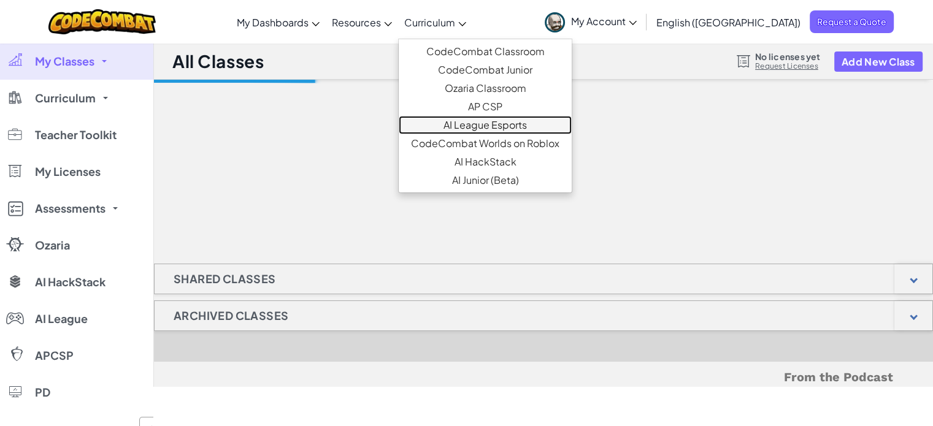
click at [517, 129] on link "AI League Esports" at bounding box center [485, 125] width 173 height 18
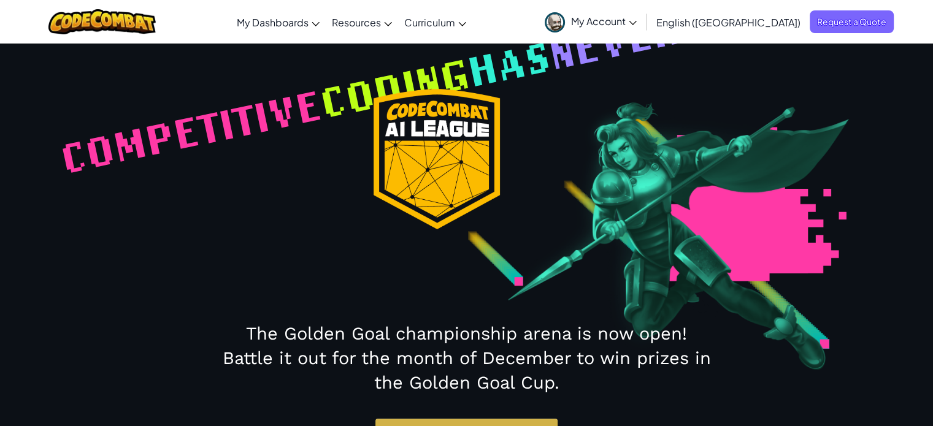
click at [507, 125] on section "Competitive coding has never been so epic" at bounding box center [466, 159] width 921 height 140
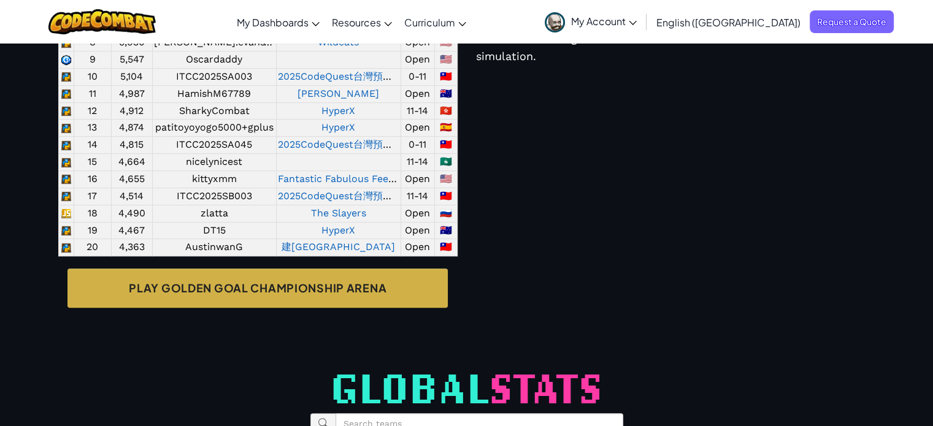
scroll to position [714, 0]
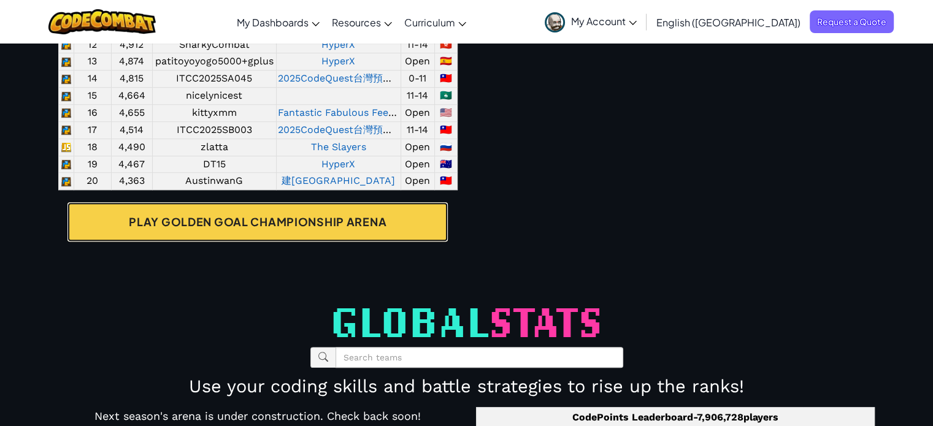
click at [346, 242] on link "Play Golden Goal Championship Arena" at bounding box center [257, 221] width 380 height 39
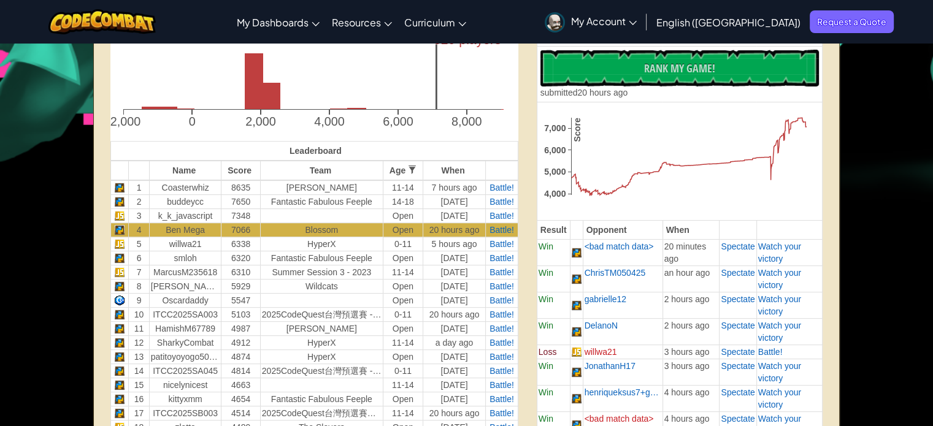
scroll to position [344, 0]
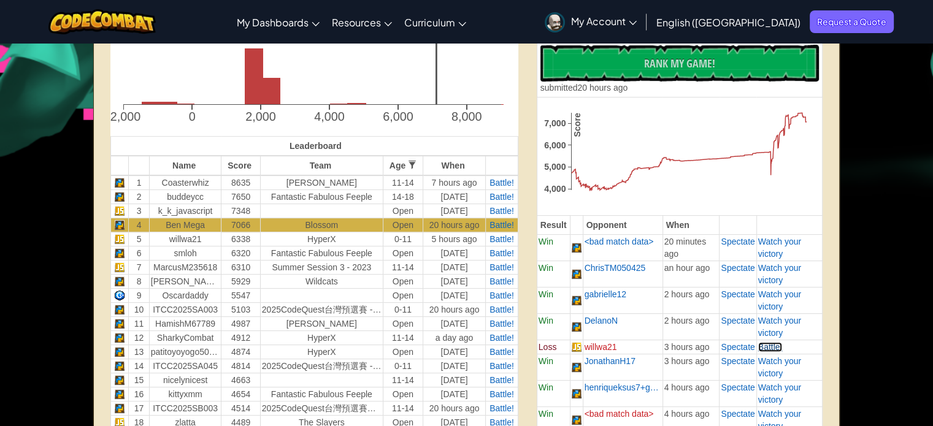
click at [772, 347] on span "Battle!" at bounding box center [770, 347] width 25 height 10
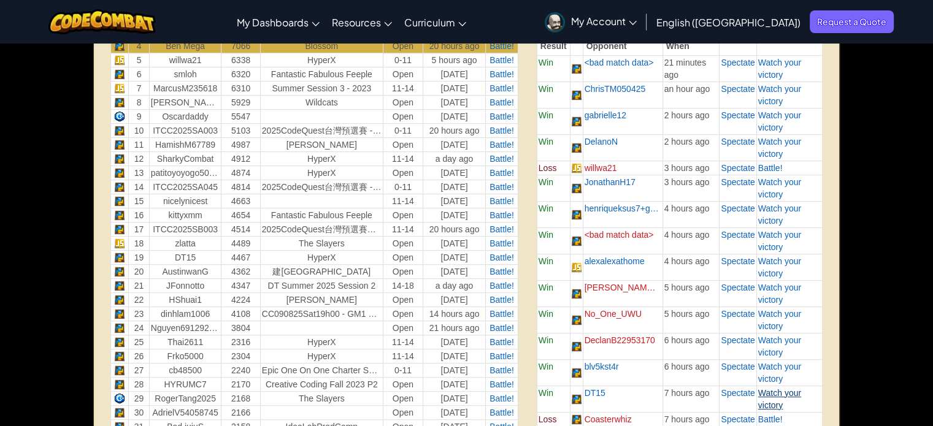
scroll to position [636, 0]
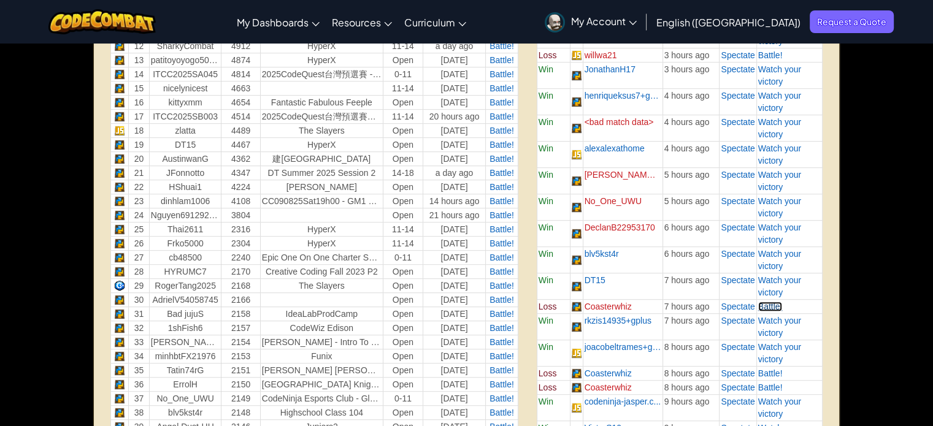
click at [774, 306] on span "Battle!" at bounding box center [770, 307] width 25 height 10
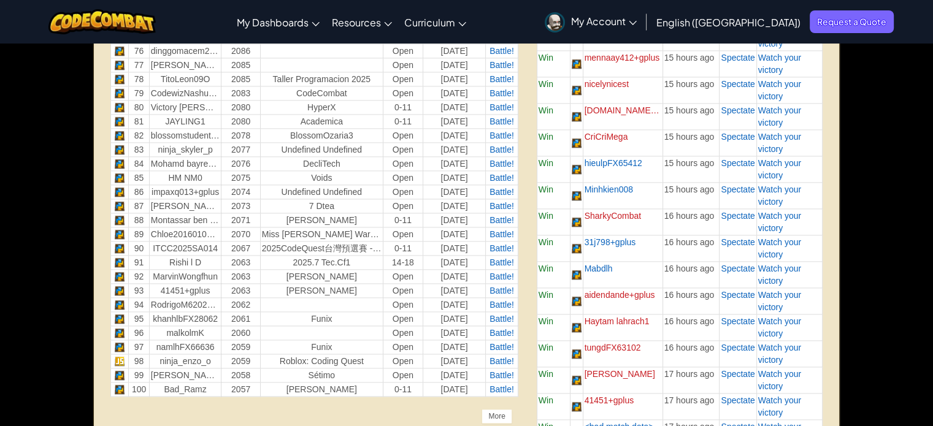
scroll to position [1535, 0]
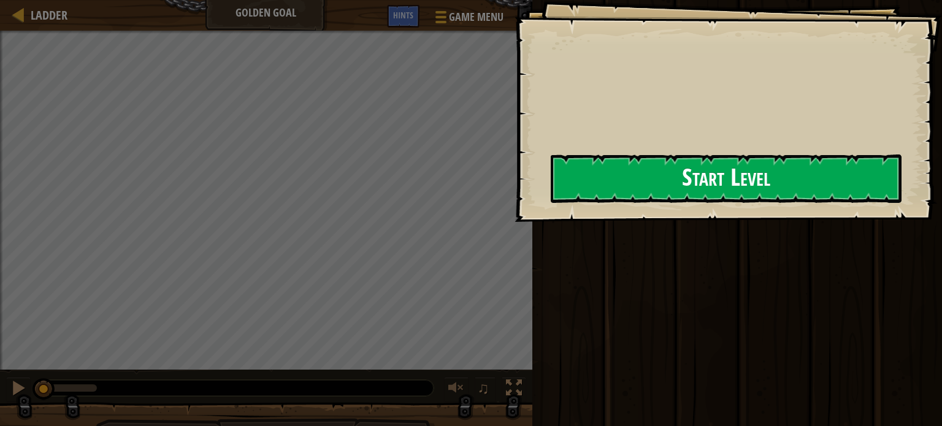
click at [763, 157] on button "Start Level" at bounding box center [726, 179] width 351 height 48
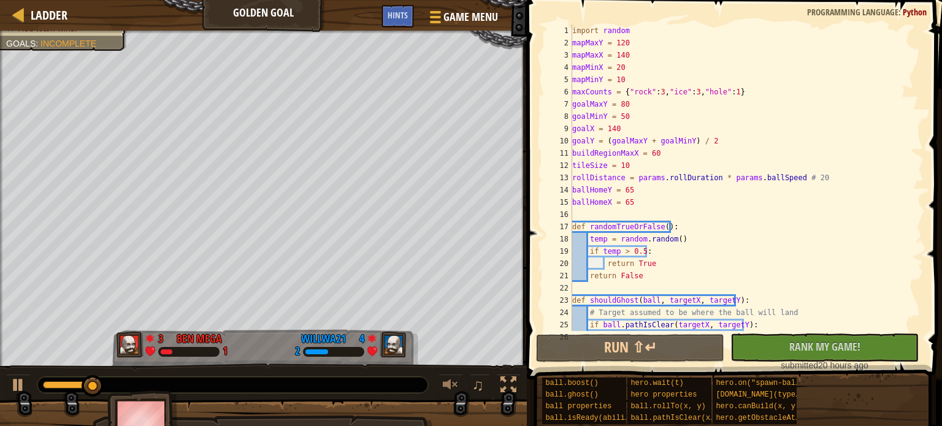
click at [644, 215] on div "import random mapMaxY = 120 mapMaxX = 140 mapMinX = 20 mapMinY = 10 maxCounts =…" at bounding box center [742, 190] width 345 height 331
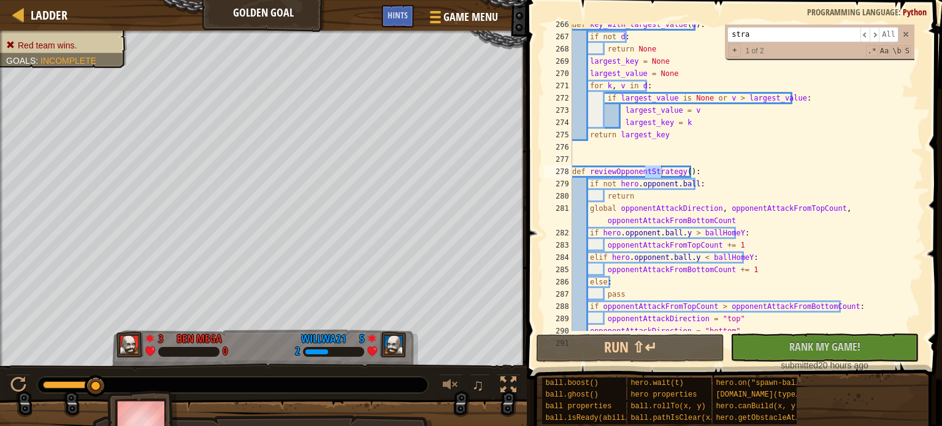
scroll to position [3294, 0]
type input "stratge"
click at [630, 174] on div "def key_with_largest_value ( d ) : if not d : return None largest_key = None la…" at bounding box center [742, 183] width 345 height 331
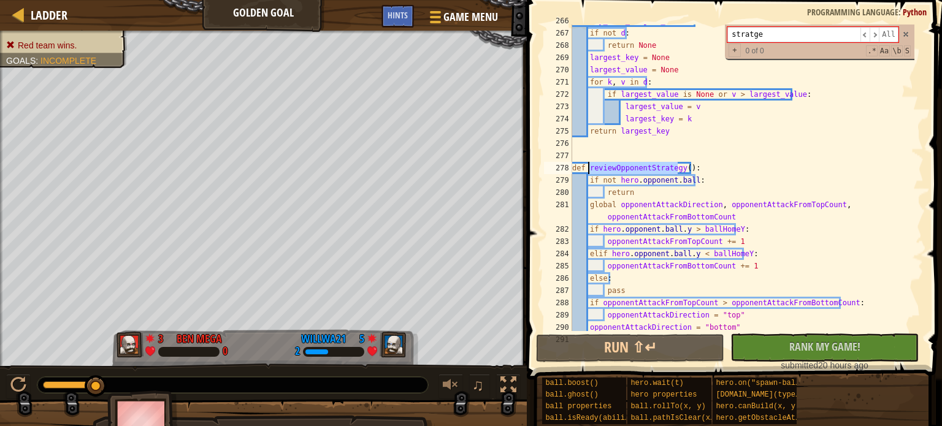
scroll to position [3298, 0]
click at [717, 230] on div "def key_with_largest_value ( d ) : if not d : return None largest_key = None la…" at bounding box center [742, 180] width 345 height 331
type textarea "if hero.opponent.ball.y > ballHomeY:"
click at [717, 230] on div "def key_with_largest_value ( d ) : if not d : return None largest_key = None la…" at bounding box center [742, 180] width 345 height 331
type input "ballHomeY"
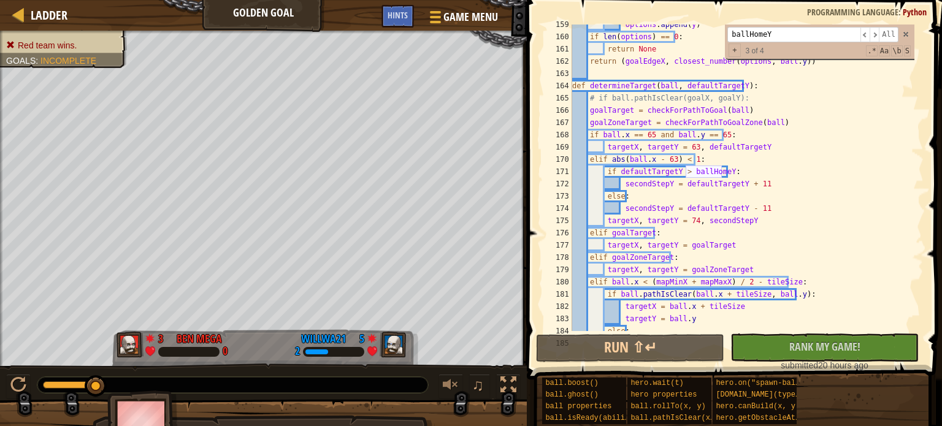
scroll to position [3356, 0]
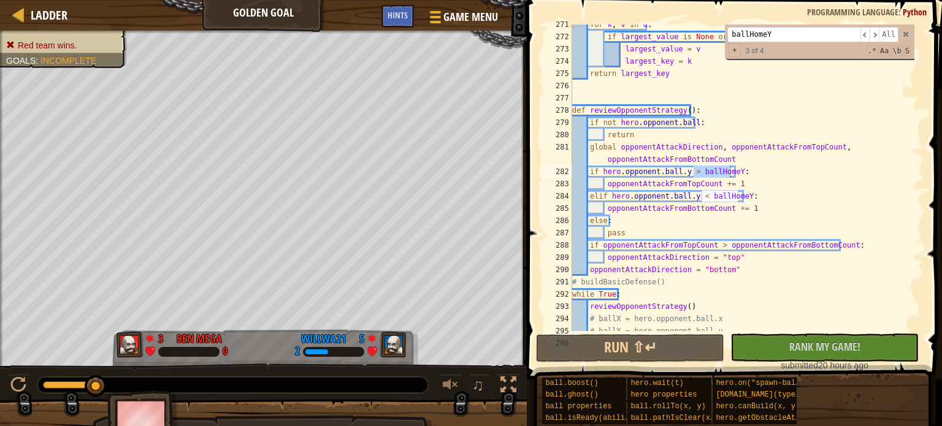
click at [736, 170] on div "for k , v in d : if largest_value is None or v > largest_value : largest_value …" at bounding box center [742, 183] width 345 height 331
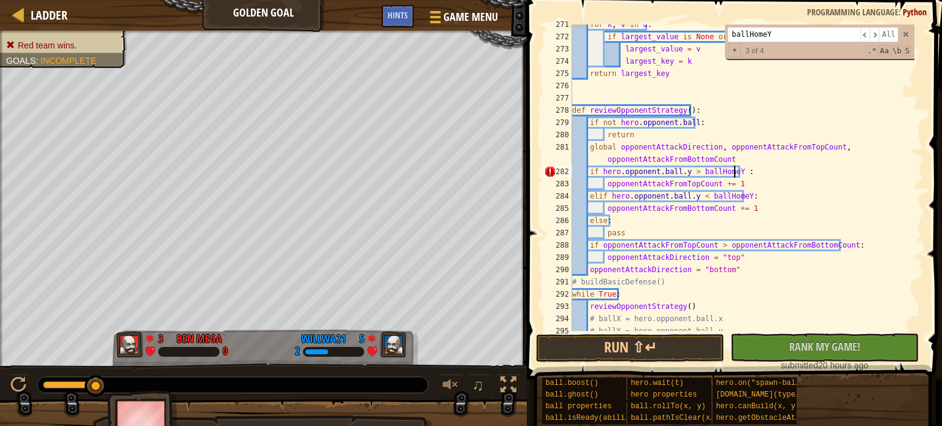
scroll to position [6, 12]
click at [649, 347] on button "Run ⇧↵" at bounding box center [630, 348] width 188 height 28
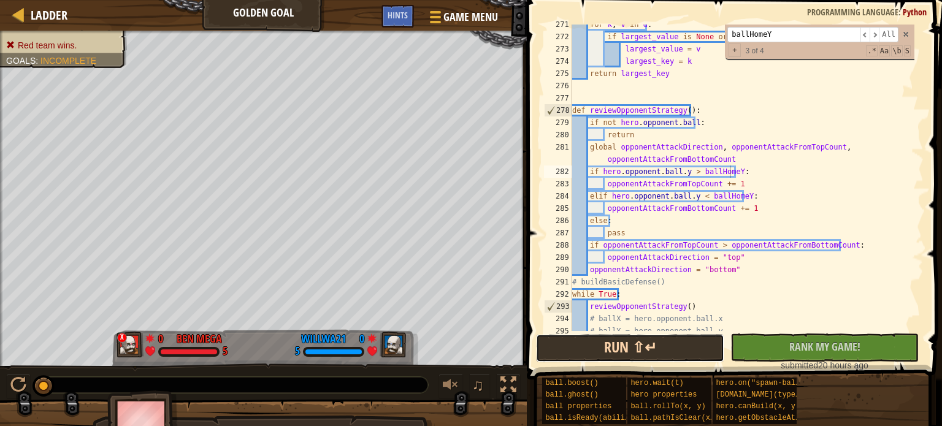
click at [618, 343] on button "Run ⇧↵" at bounding box center [630, 348] width 188 height 28
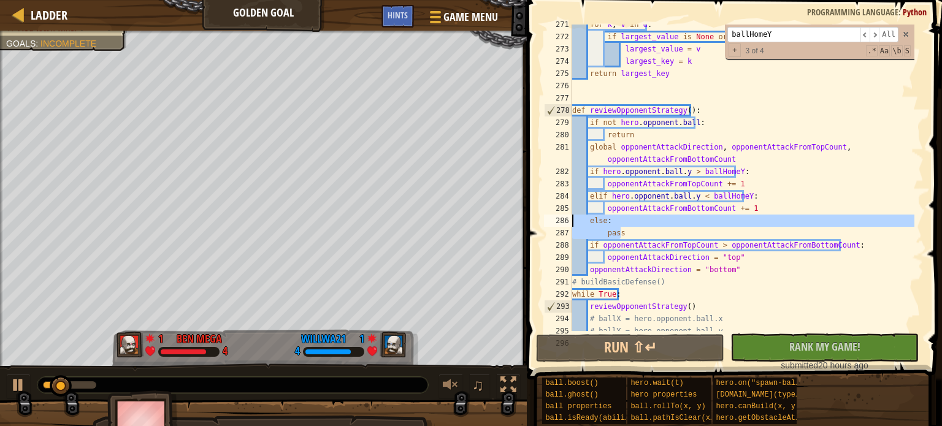
drag, startPoint x: 634, startPoint y: 236, endPoint x: 531, endPoint y: 220, distance: 104.3
click at [531, 220] on div "if hero.opponent.ball.y > ballHomeY: 271 272 273 274 275 276 277 278 279 280 28…" at bounding box center [732, 214] width 419 height 416
type textarea "else: pass"
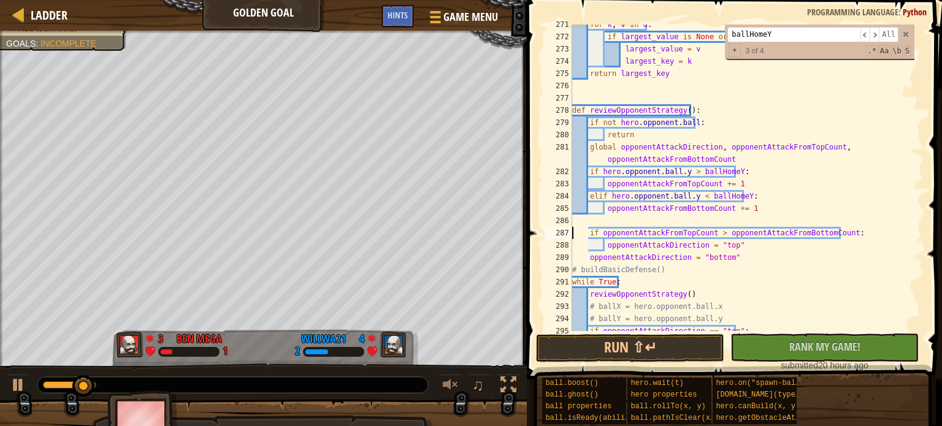
type textarea "opponentAttackDirection = "top""
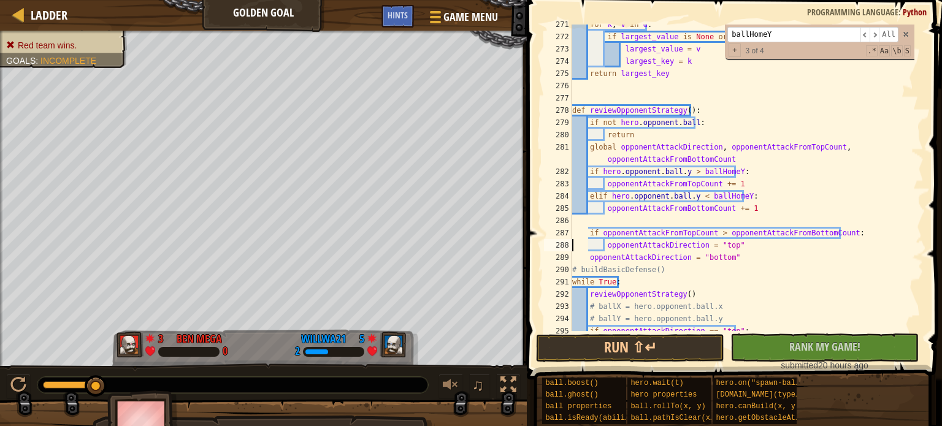
click at [754, 245] on div "for k , v in d : if largest_value is None or v > largest_value : largest_value …" at bounding box center [742, 183] width 345 height 331
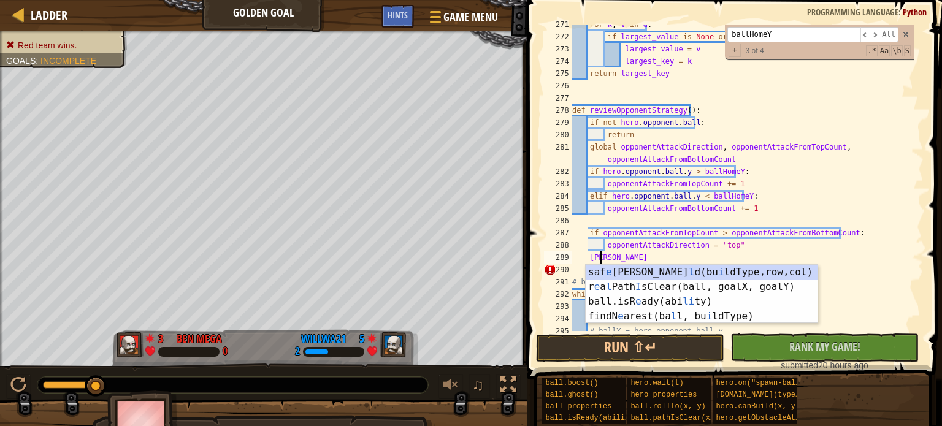
scroll to position [6, 2]
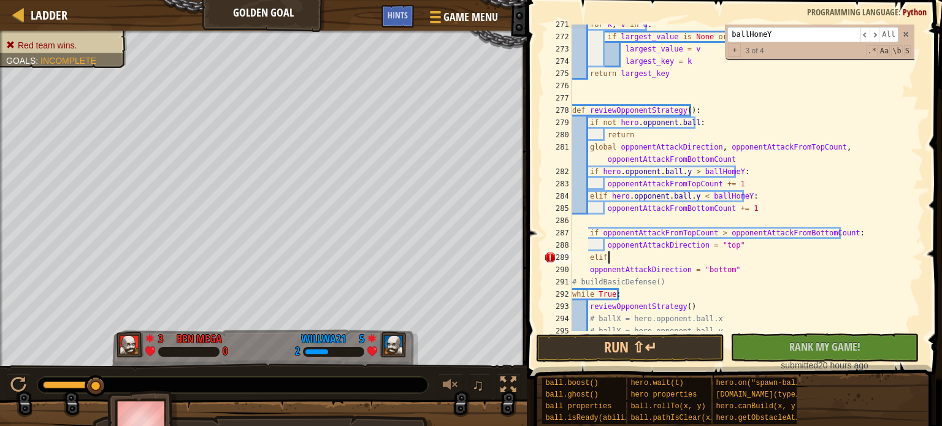
paste textarea "opponentAttackFromTopCount > opponentAttackFromBottomCount"
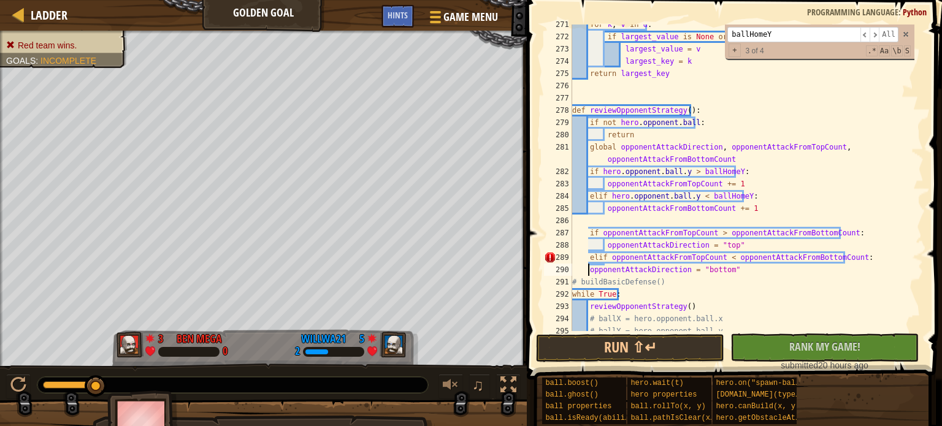
scroll to position [6, 12]
click at [663, 351] on button "Run ⇧↵" at bounding box center [630, 348] width 188 height 28
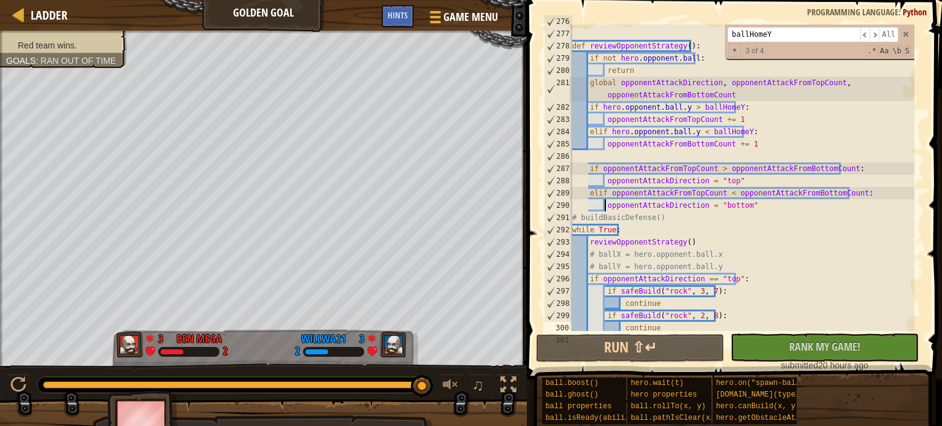
scroll to position [3420, 0]
click at [675, 80] on div "def reviewOpponentStrategy ( ) : if not hero . opponent . ball : return global …" at bounding box center [742, 181] width 345 height 331
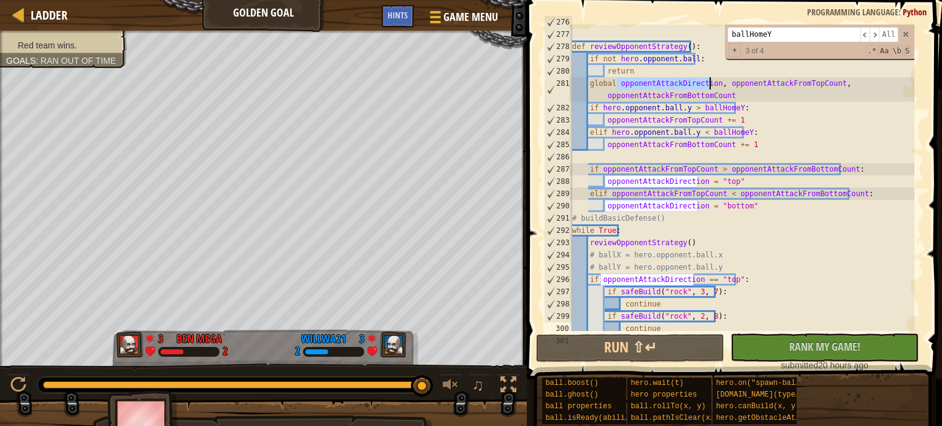
click at [675, 80] on div "def reviewOpponentStrategy ( ) : if not hero . opponent . ball : return global …" at bounding box center [742, 181] width 345 height 331
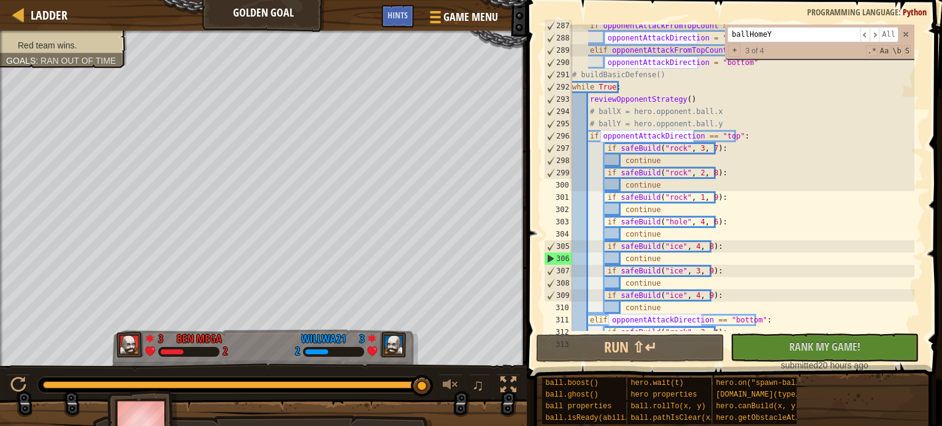
scroll to position [3563, 0]
click at [663, 349] on button "Run ⇧↵" at bounding box center [630, 348] width 188 height 28
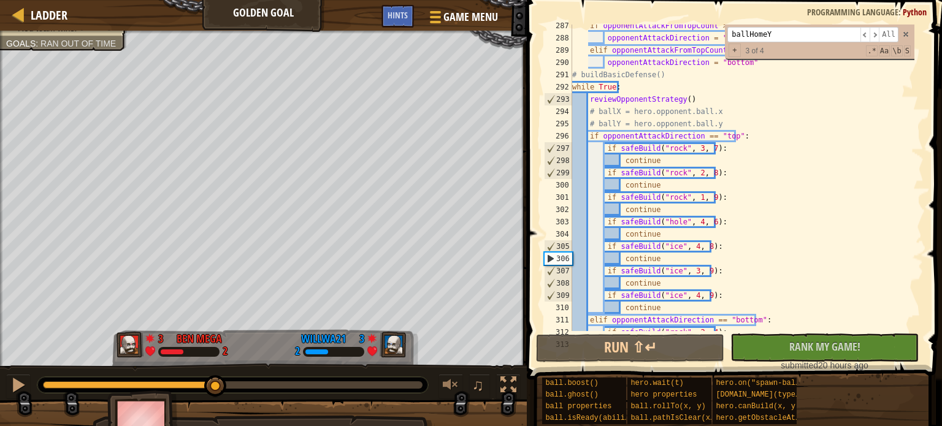
drag, startPoint x: 417, startPoint y: 382, endPoint x: 216, endPoint y: 371, distance: 201.6
click at [216, 371] on div "♫" at bounding box center [263, 382] width 527 height 37
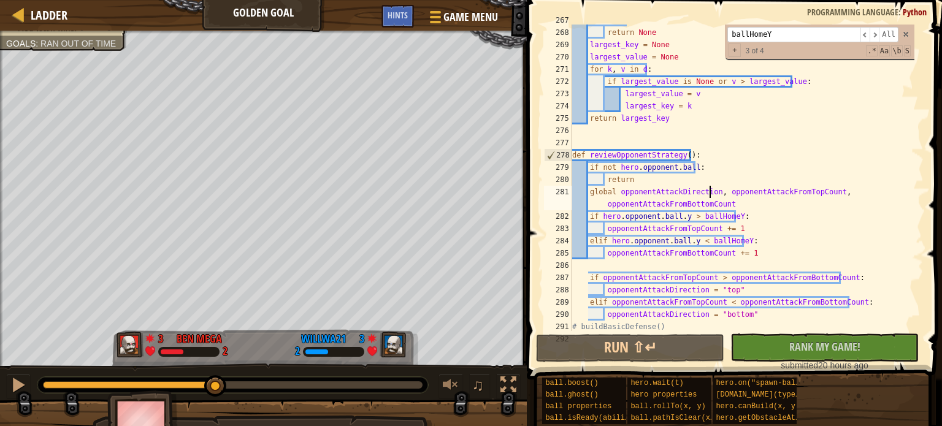
scroll to position [3307, 0]
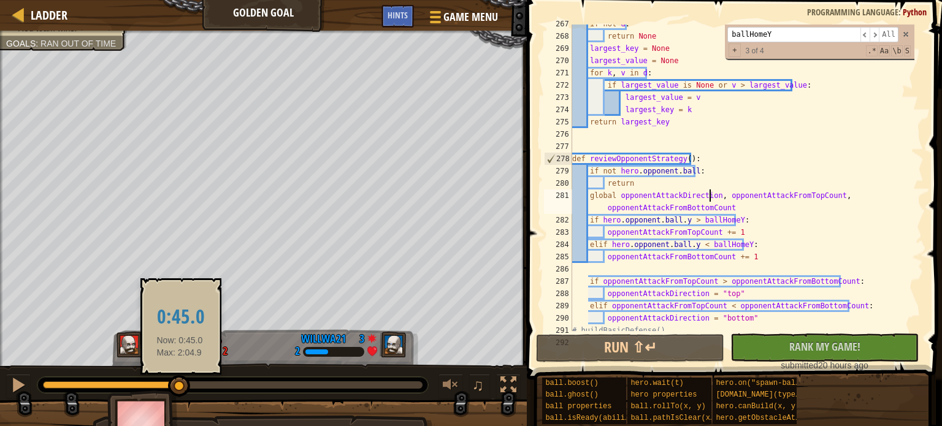
drag, startPoint x: 213, startPoint y: 385, endPoint x: 180, endPoint y: 385, distance: 33.7
click at [180, 385] on div at bounding box center [179, 386] width 22 height 22
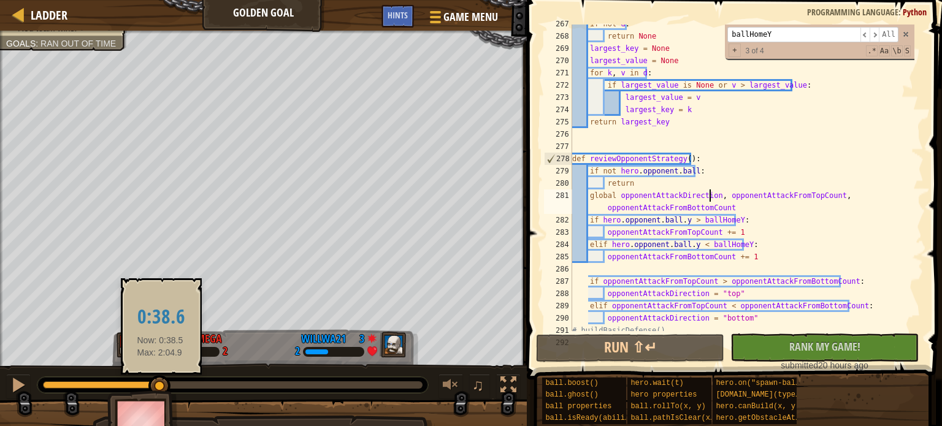
drag, startPoint x: 178, startPoint y: 385, endPoint x: 160, endPoint y: 383, distance: 18.5
click at [160, 383] on div at bounding box center [159, 386] width 22 height 22
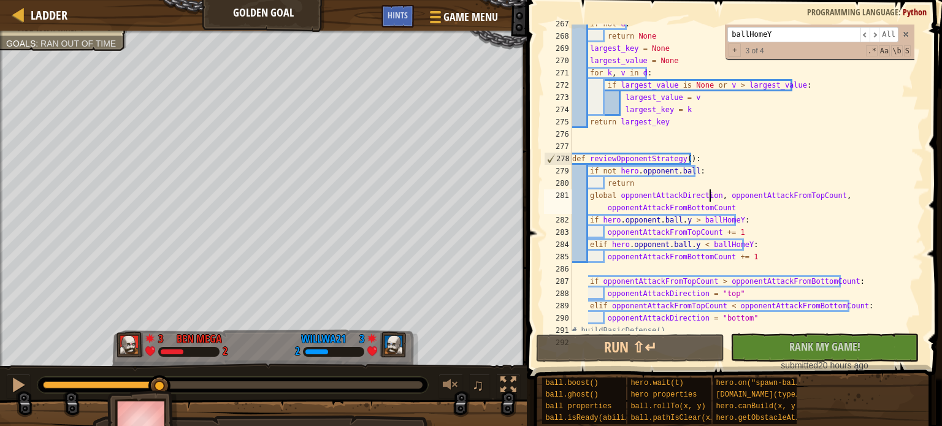
click at [628, 255] on div "if not d : return None largest_key = None largest_value = None for k , v in d :…" at bounding box center [742, 183] width 345 height 331
type textarea "opponentAttackFromBottomCount += 1"
type input "e"
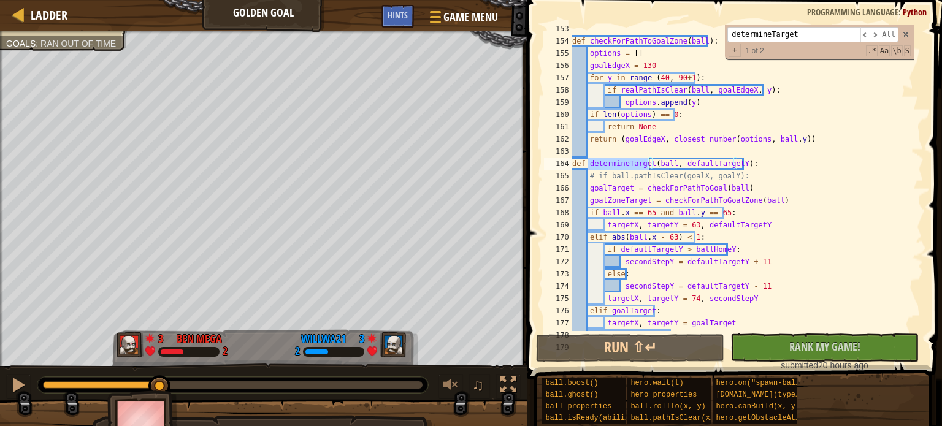
scroll to position [1891, 0]
type input "determineTarget"
click at [20, 384] on div at bounding box center [18, 385] width 16 height 16
click at [20, 385] on div at bounding box center [18, 385] width 16 height 16
click at [632, 194] on div "def checkForPathToGoalZone ( ball ) : options = [ ] goalEdgeX = 130 for y in ra…" at bounding box center [742, 188] width 345 height 331
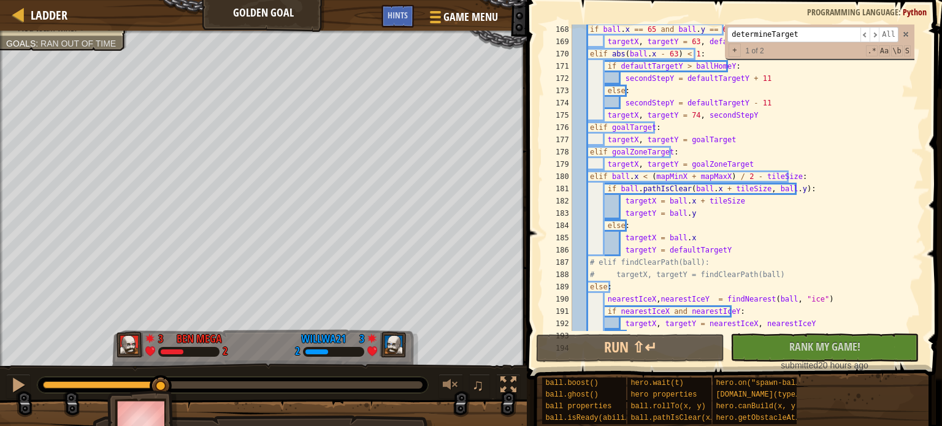
scroll to position [2075, 0]
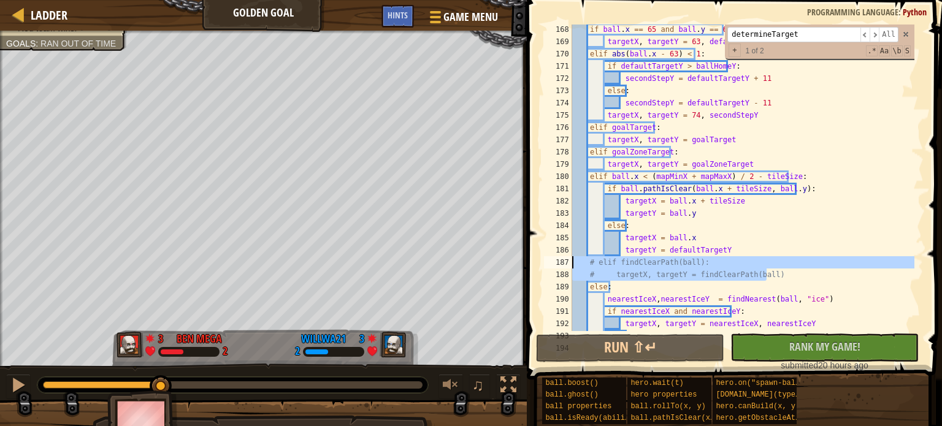
drag, startPoint x: 776, startPoint y: 273, endPoint x: 523, endPoint y: 262, distance: 253.6
click at [523, 262] on div "Fill in solution Hints goalZoneTarget = checkForPathToGoalZone(ball) 168 169 17…" at bounding box center [732, 213] width 419 height 426
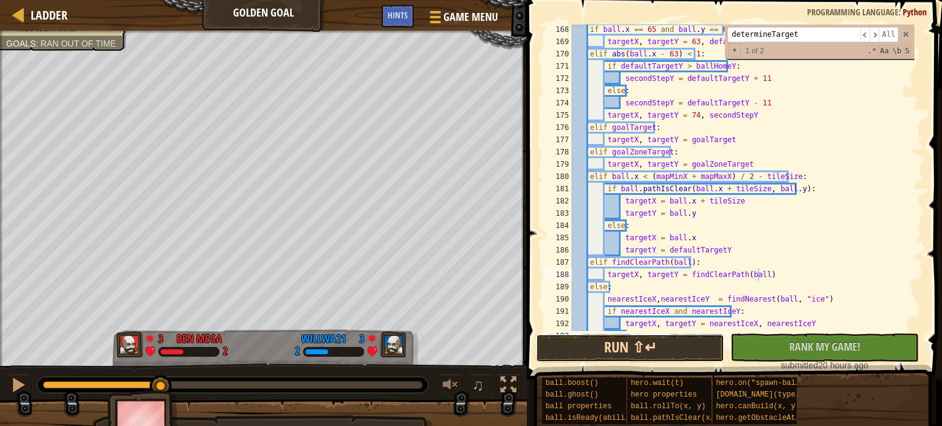
click at [594, 346] on button "Run ⇧↵" at bounding box center [630, 348] width 188 height 28
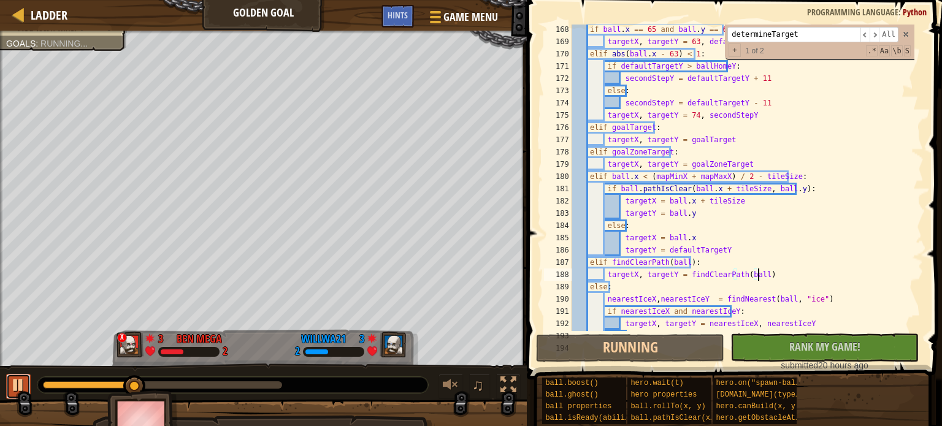
click at [13, 383] on div at bounding box center [18, 385] width 16 height 16
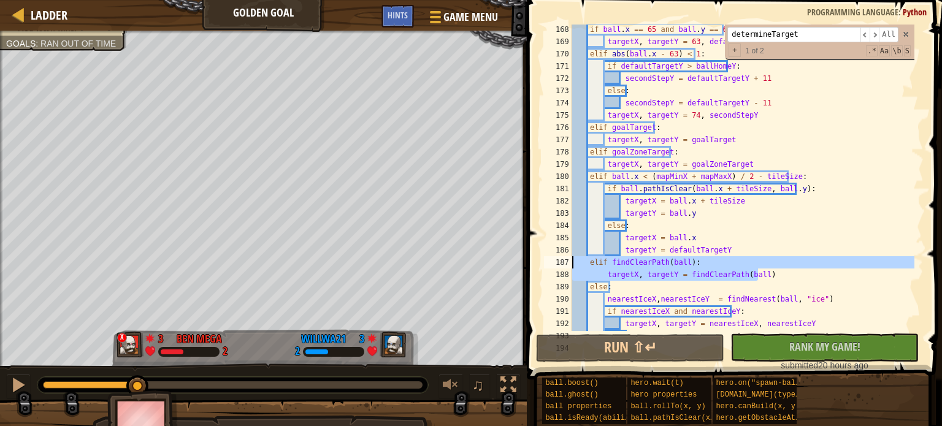
drag, startPoint x: 783, startPoint y: 275, endPoint x: 542, endPoint y: 261, distance: 240.9
click at [542, 261] on div "targetX, targetY = findClearPath(ball) 168 169 170 171 172 173 174 175 176 177 …" at bounding box center [733, 178] width 382 height 307
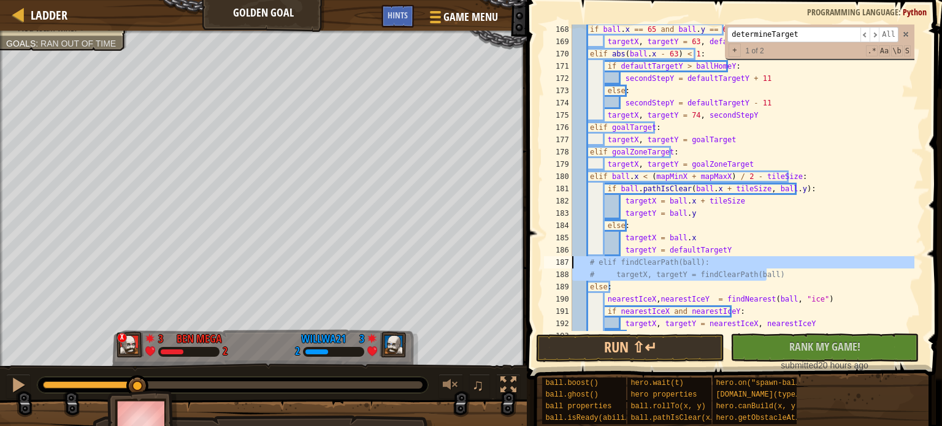
click at [652, 263] on div "if ball . x == 65 and ball . y == 65 : targetX , targetY = 63 , defaultTargetY …" at bounding box center [742, 178] width 345 height 307
type textarea "# elif findClearPath(ball):"
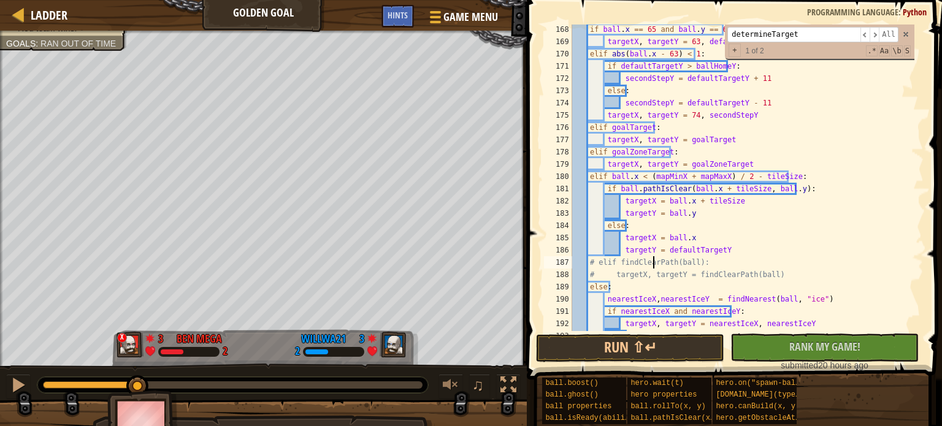
scroll to position [6, 10]
click at [652, 263] on div "if ball . x == 65 and ball . y == 65 : targetX , targetY = 63 , defaultTargetY …" at bounding box center [742, 188] width 345 height 331
type input "findClearPath"
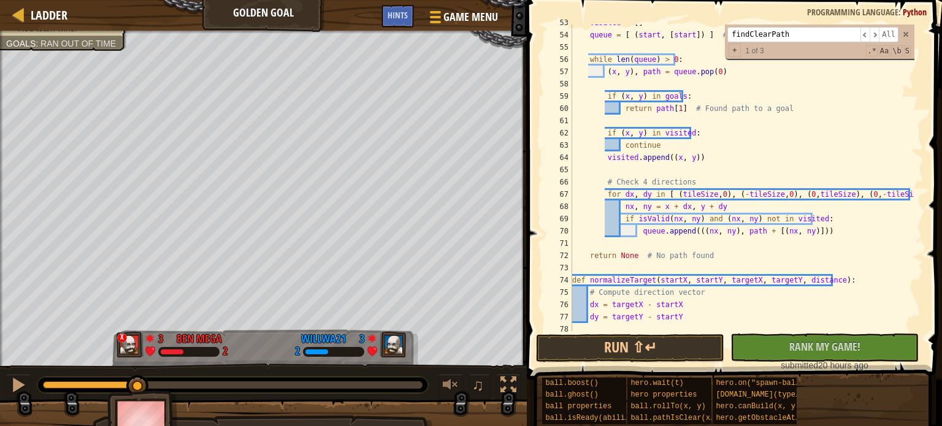
scroll to position [671, 0]
click at [605, 174] on div "visited = [ ] queue = [ ( start , [ start ]) ] # (current position, path) while…" at bounding box center [742, 181] width 345 height 331
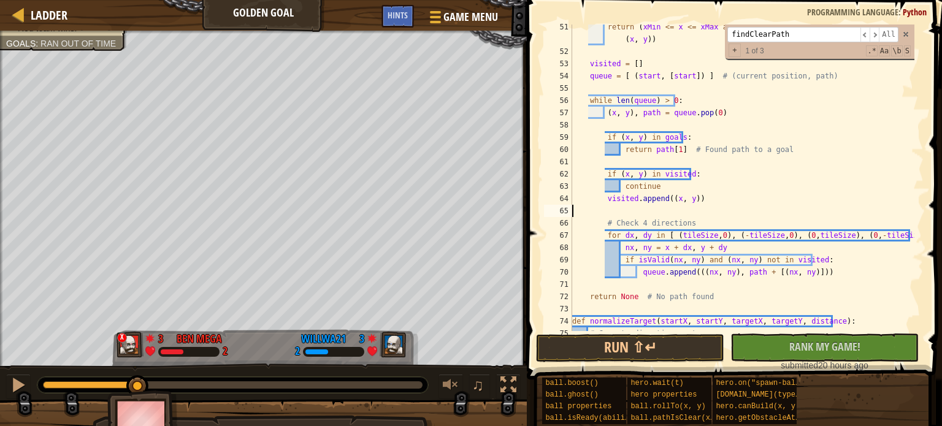
scroll to position [629, 0]
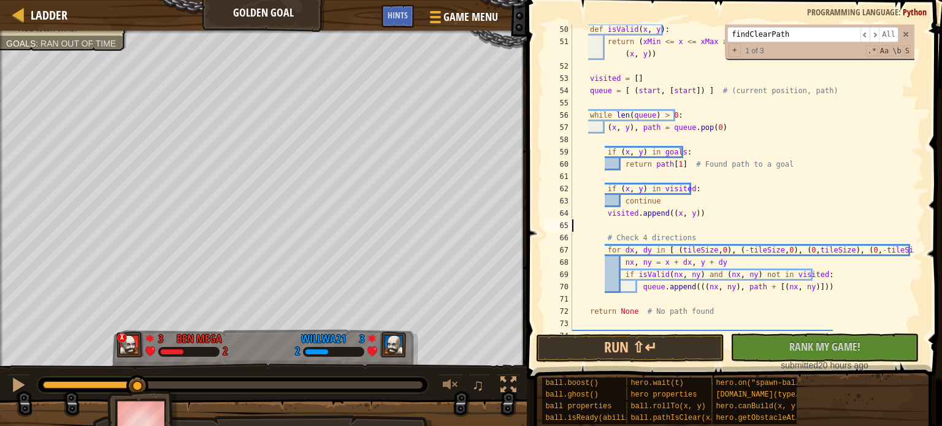
scroll to position [615, 0]
click at [672, 162] on div "def isValid ( x , y ) : return ( xMin <= x <= xMax and yMin <= y <= yMax and no…" at bounding box center [742, 188] width 345 height 331
click at [627, 347] on button "Run ⇧↵" at bounding box center [630, 348] width 188 height 28
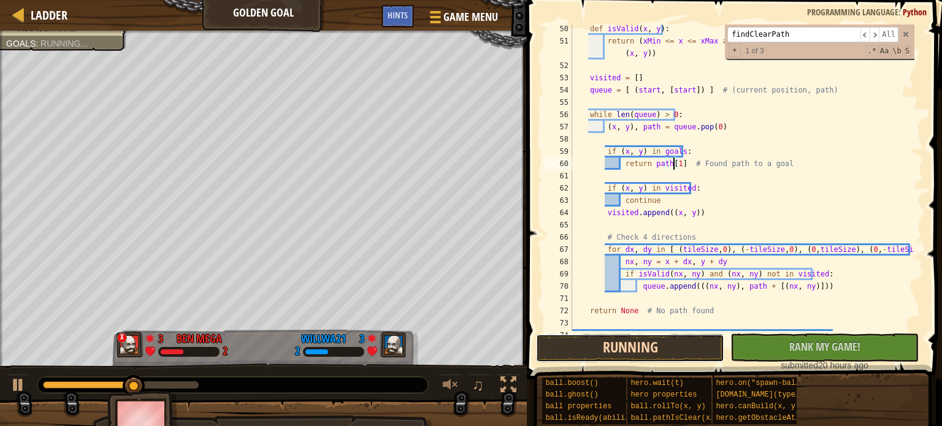
click at [632, 344] on button "Running" at bounding box center [630, 348] width 188 height 28
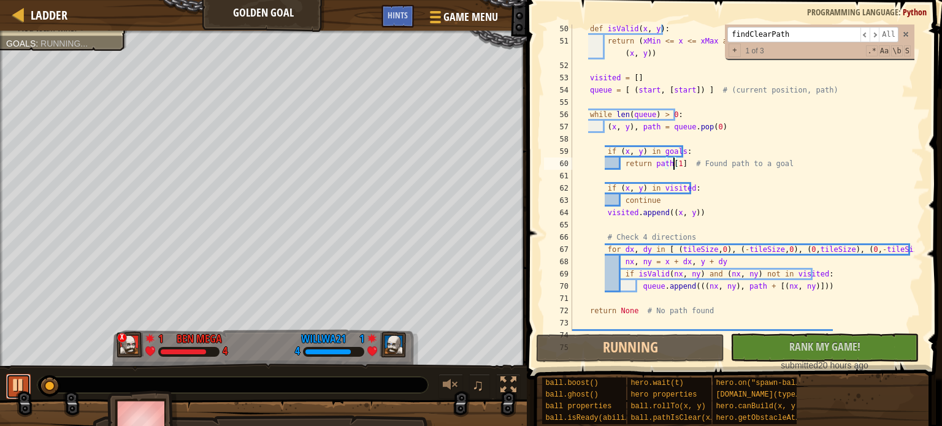
click at [21, 385] on div at bounding box center [18, 385] width 16 height 16
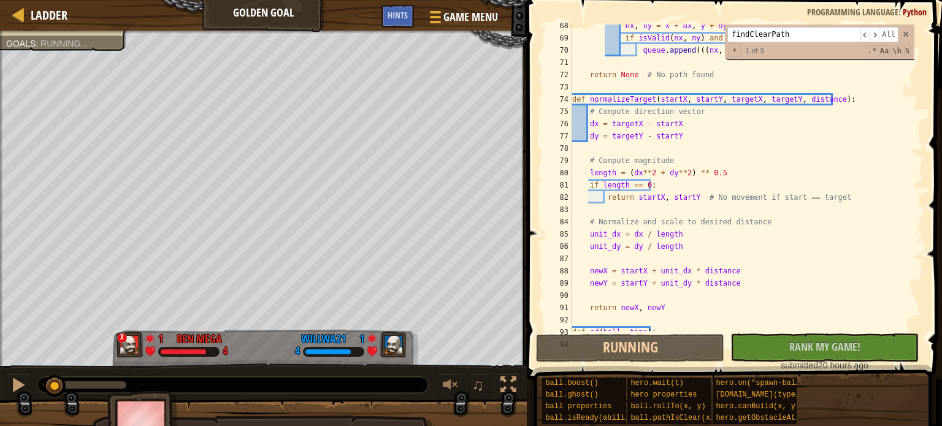
scroll to position [957, 0]
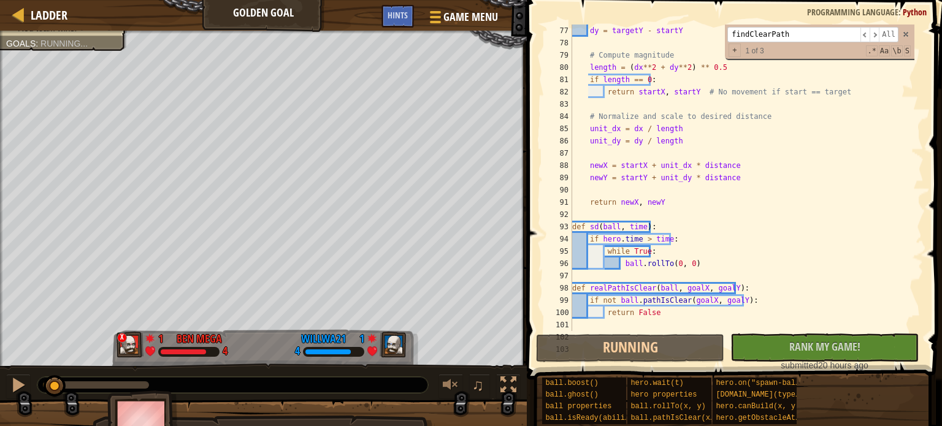
click at [766, 40] on input "findClearPath" at bounding box center [794, 34] width 133 height 15
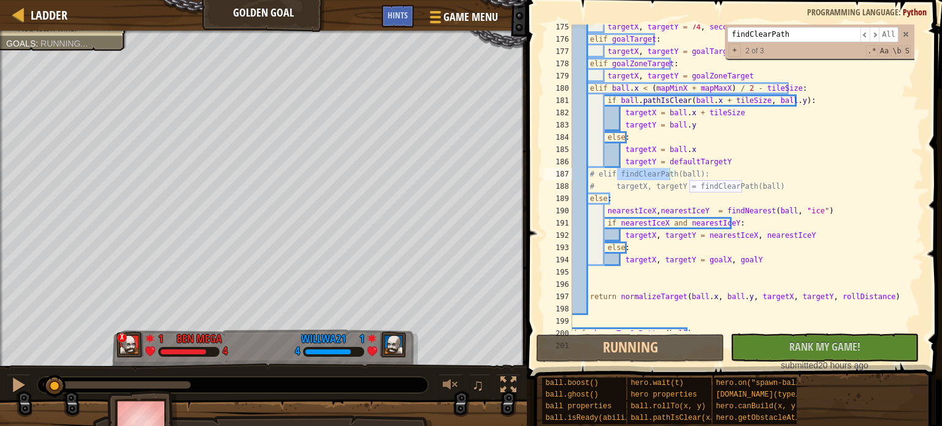
scroll to position [2166, 0]
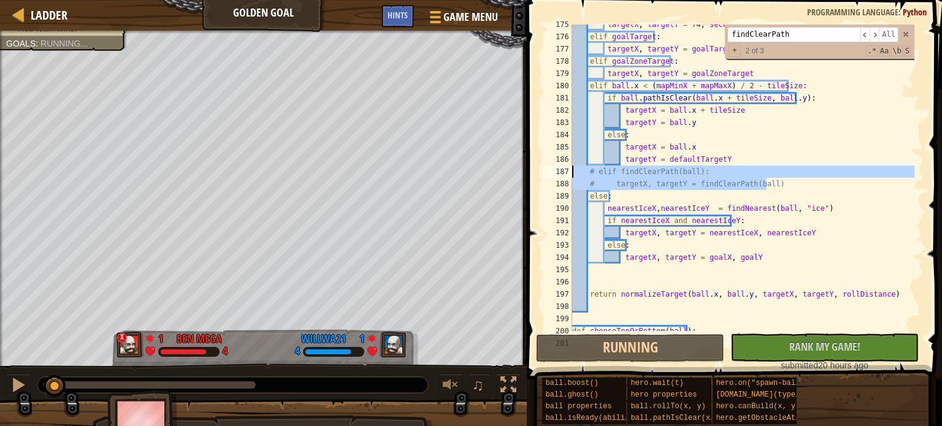
drag, startPoint x: 780, startPoint y: 188, endPoint x: 563, endPoint y: 173, distance: 218.3
click at [563, 173] on div "# targetX, targetY = findClearPath(ball) 175 176 177 178 179 180 181 182 183 18…" at bounding box center [733, 178] width 382 height 307
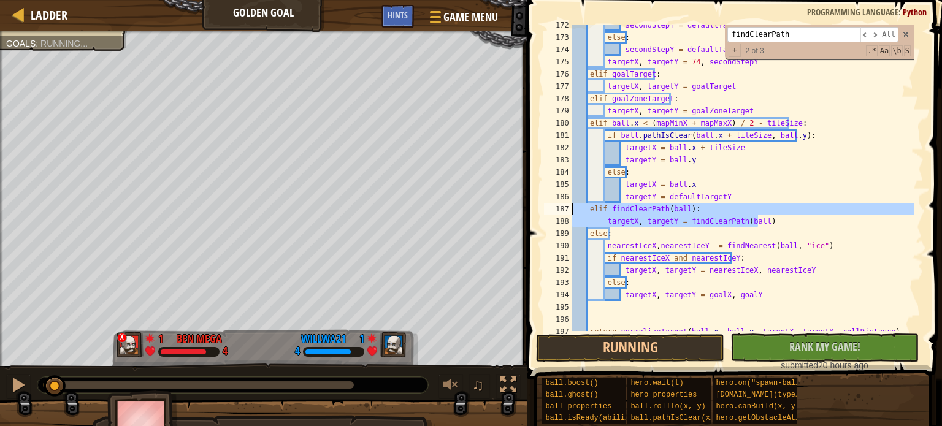
scroll to position [2128, 0]
click at [656, 356] on button "Running" at bounding box center [630, 348] width 188 height 28
type textarea "elif findClearPath(ball):"
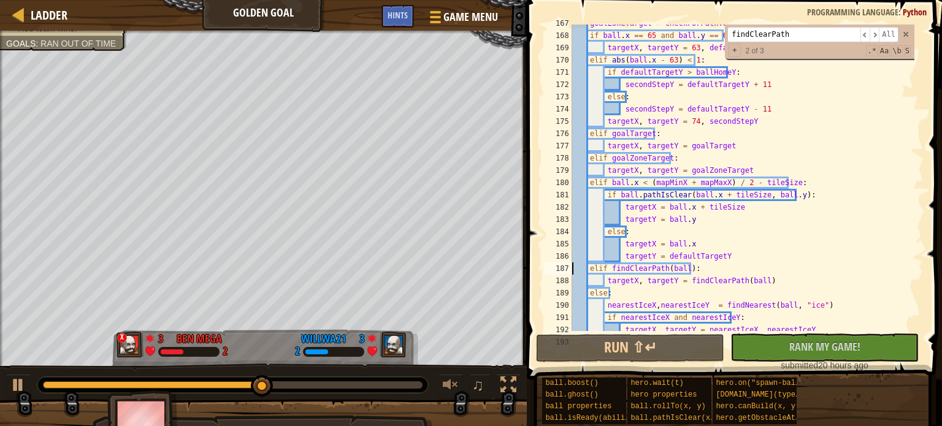
scroll to position [2068, 0]
click at [790, 34] on input "findClearPath" at bounding box center [794, 34] width 133 height 15
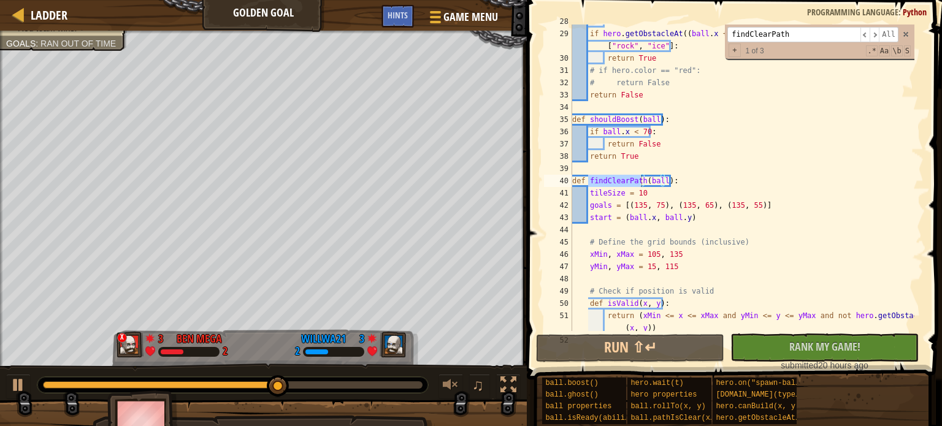
scroll to position [6, 0]
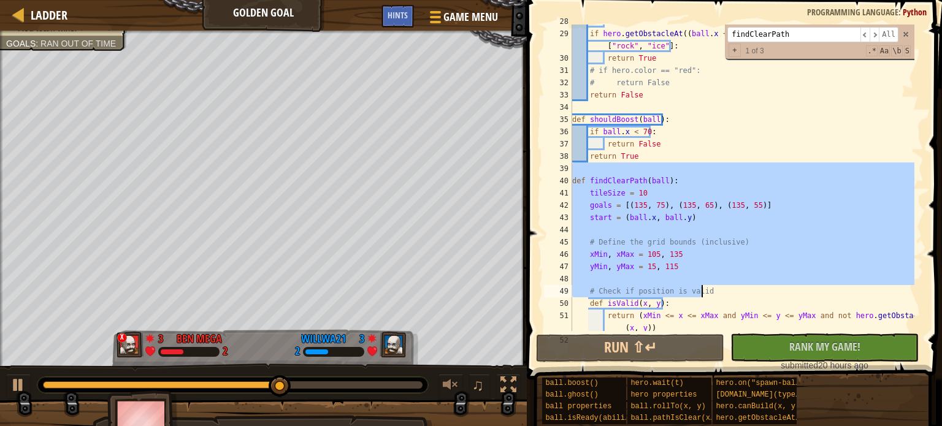
drag, startPoint x: 575, startPoint y: 170, endPoint x: 706, endPoint y: 296, distance: 180.9
click at [706, 296] on div "return False # Not allowed to ghost into an object if hero . getObstacleAt (( b…" at bounding box center [742, 187] width 345 height 344
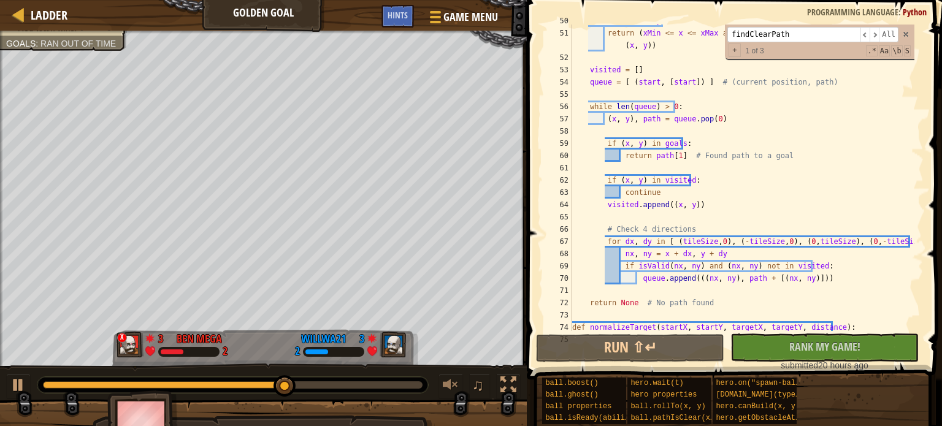
scroll to position [623, 0]
click at [729, 302] on div "def isValid ( x , y ) : return ( xMin <= x <= xMax and yMin <= y <= yMax and no…" at bounding box center [742, 180] width 345 height 331
type textarea "return None # No path found"
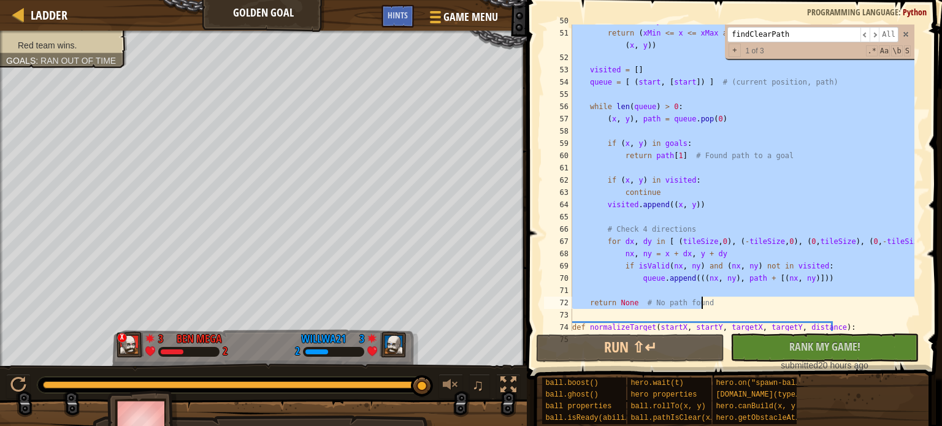
click at [667, 132] on div "def isValid ( x , y ) : return ( xMin <= x <= xMax and yMin <= y <= yMax and no…" at bounding box center [742, 178] width 345 height 307
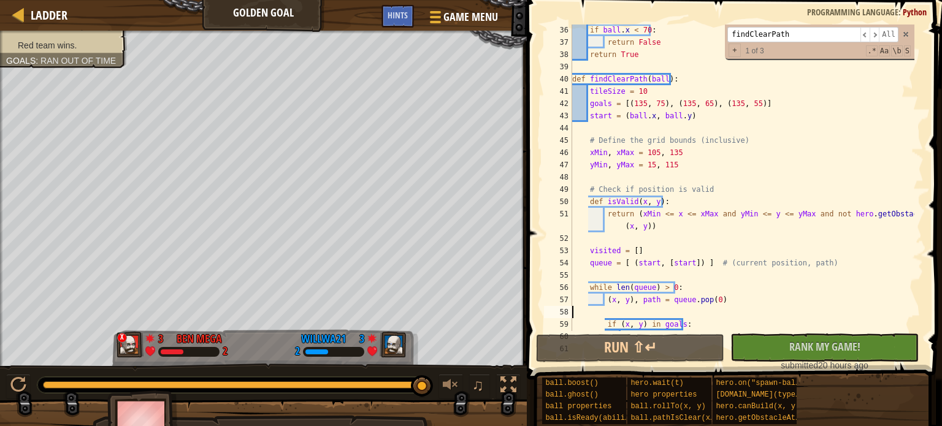
scroll to position [442, 0]
click at [739, 120] on div "if ball . x < 70 : return False return True def findClearPath ( ball ) : tileSi…" at bounding box center [742, 190] width 345 height 331
paste textarea "round(ball.x / tileSize) * tileSize, round(ball.y / tileSize) * tileSize"
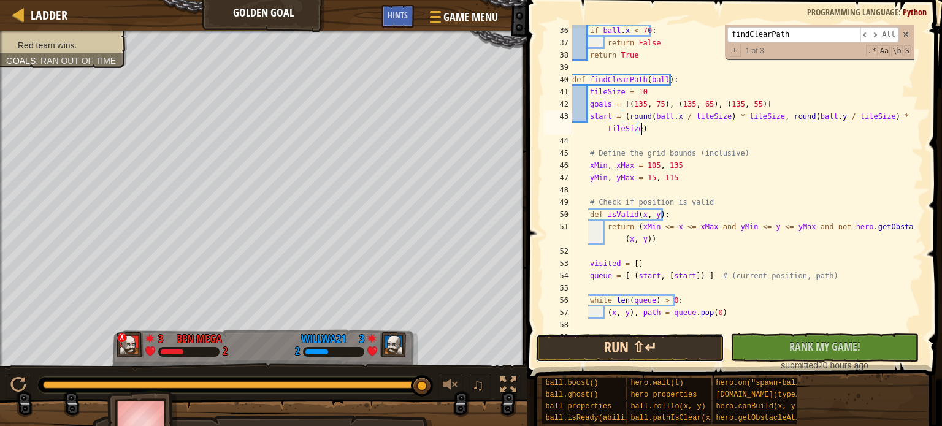
click at [661, 347] on button "Run ⇧↵" at bounding box center [630, 348] width 188 height 28
click at [612, 342] on button "Run ⇧↵" at bounding box center [630, 348] width 188 height 28
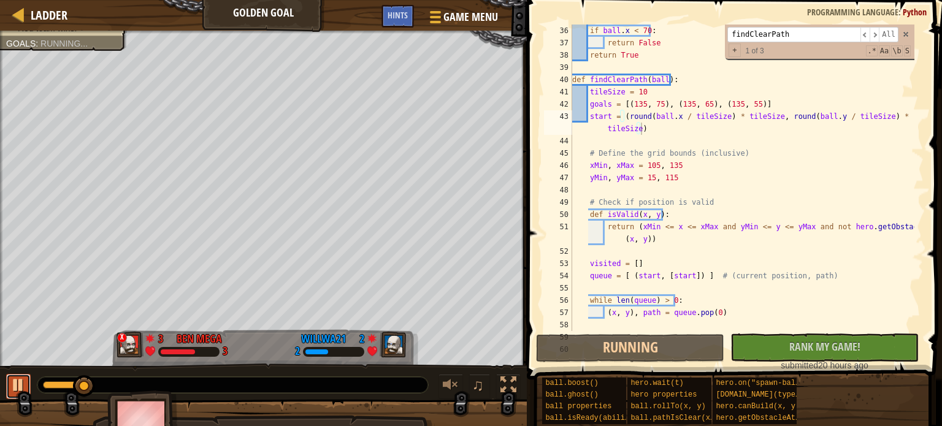
click at [21, 386] on div at bounding box center [18, 385] width 16 height 16
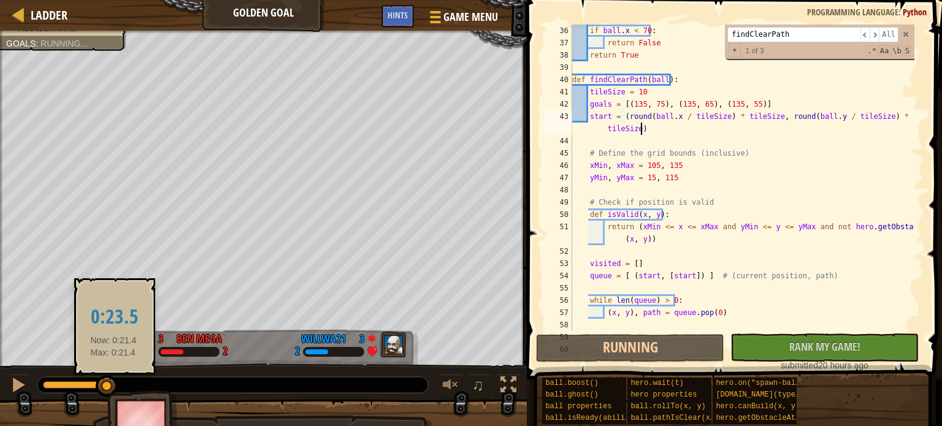
drag, startPoint x: 79, startPoint y: 385, endPoint x: 114, endPoint y: 383, distance: 35.6
click at [114, 383] on div at bounding box center [107, 386] width 22 height 22
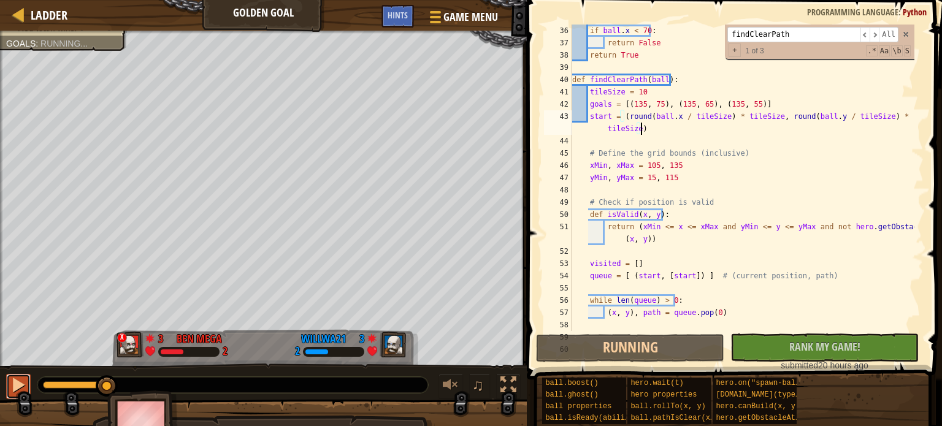
click at [18, 382] on div at bounding box center [18, 385] width 16 height 16
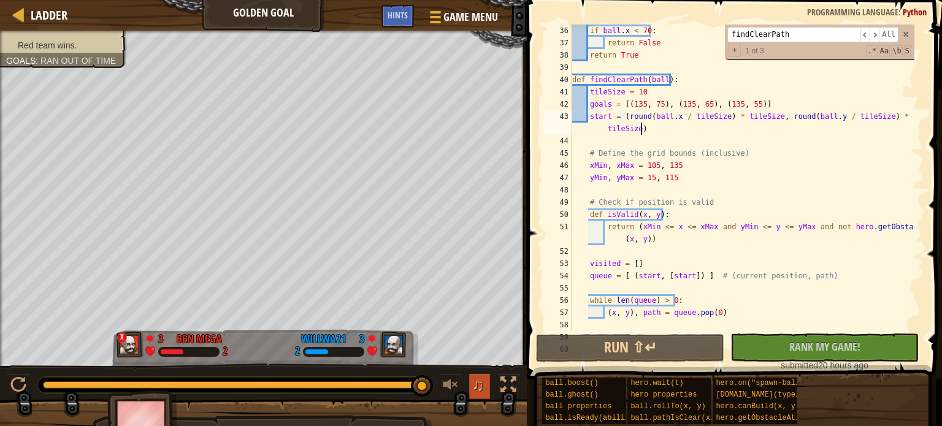
drag, startPoint x: 305, startPoint y: 386, endPoint x: 476, endPoint y: 383, distance: 171.2
click at [476, 383] on div "♫" at bounding box center [263, 382] width 527 height 37
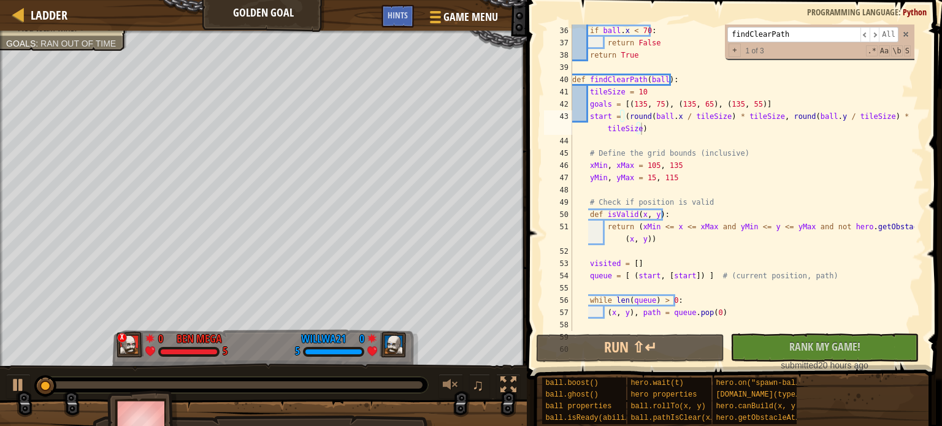
click at [392, 380] on div at bounding box center [232, 385] width 391 height 16
click at [357, 382] on div at bounding box center [233, 385] width 380 height 7
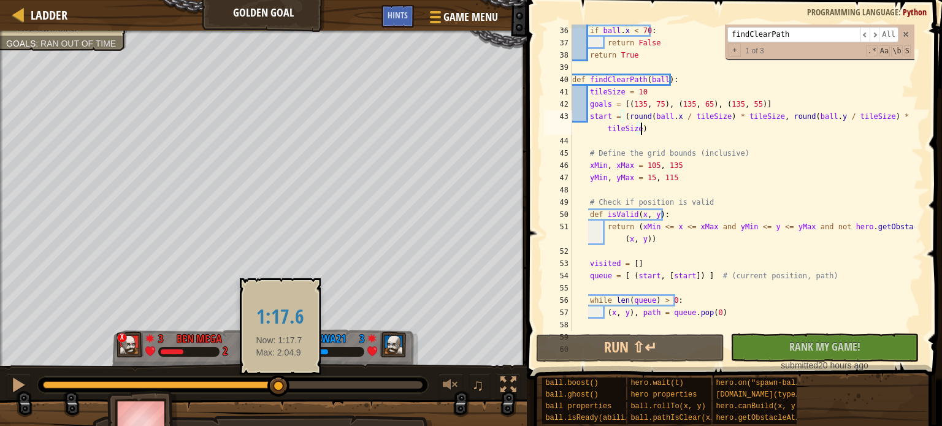
click at [279, 382] on div at bounding box center [161, 385] width 236 height 7
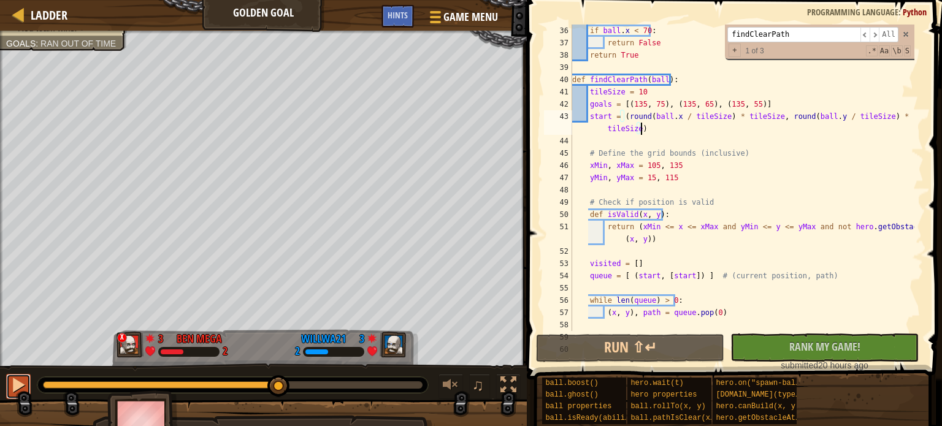
click at [22, 381] on div at bounding box center [18, 385] width 16 height 16
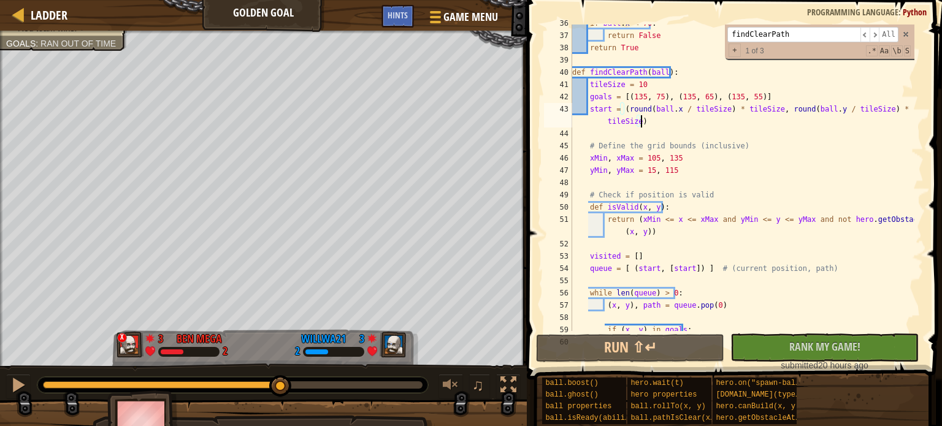
scroll to position [449, 0]
click at [645, 82] on div "if ball . x < 70 : return False return True def findClearPath ( ball ) : tileSi…" at bounding box center [742, 182] width 345 height 331
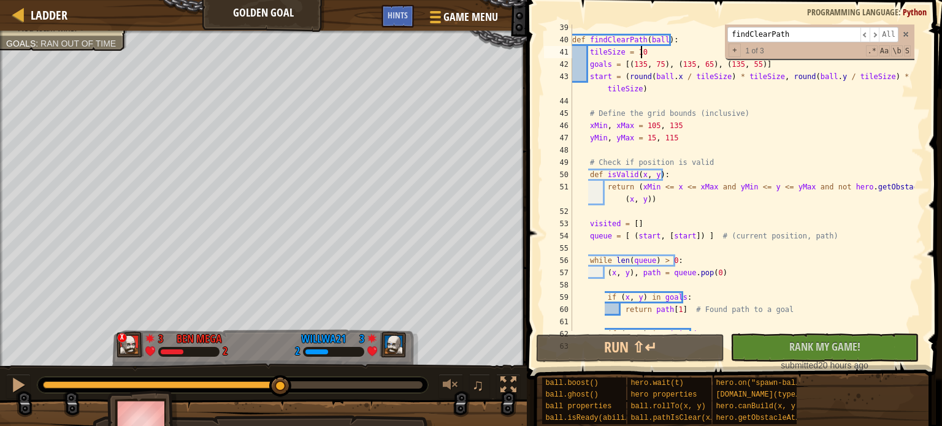
scroll to position [481, 0]
drag, startPoint x: 652, startPoint y: 92, endPoint x: 554, endPoint y: 85, distance: 98.4
click at [554, 85] on div "tileSize = 10 39 40 41 42 43 44 45 46 47 48 49 50 51 52 53 54 55 56 57 58 59 60…" at bounding box center [733, 178] width 382 height 307
type textarea "start = (round(ball.x / tileSize) * tileSize, round(ball.y / tileSize) * tileSi…"
click at [686, 90] on div "def findClearPath ( ball ) : tileSize = 10 goals = [( 135 , 75 ) , ( 135 , 65 )…" at bounding box center [742, 178] width 345 height 307
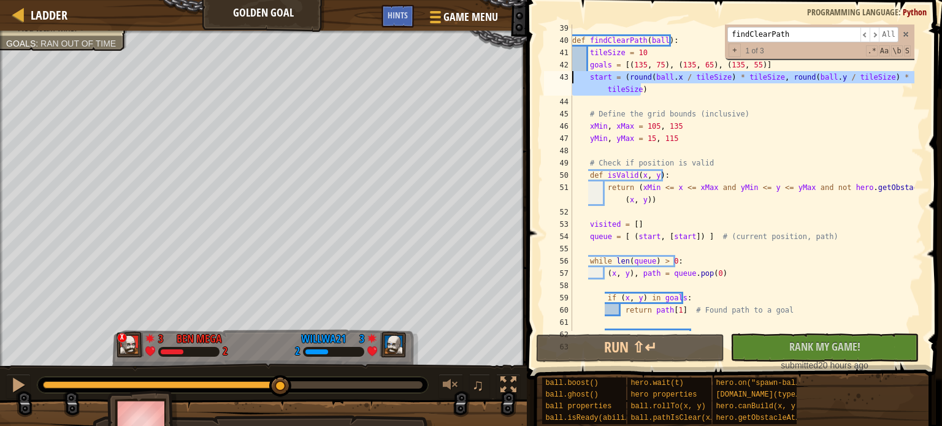
drag, startPoint x: 673, startPoint y: 89, endPoint x: 562, endPoint y: 74, distance: 112.0
click at [562, 74] on div "start = (round(ball.x / tileSize) * tileSize, round(ball.y / tileSize) * tileSi…" at bounding box center [733, 178] width 382 height 307
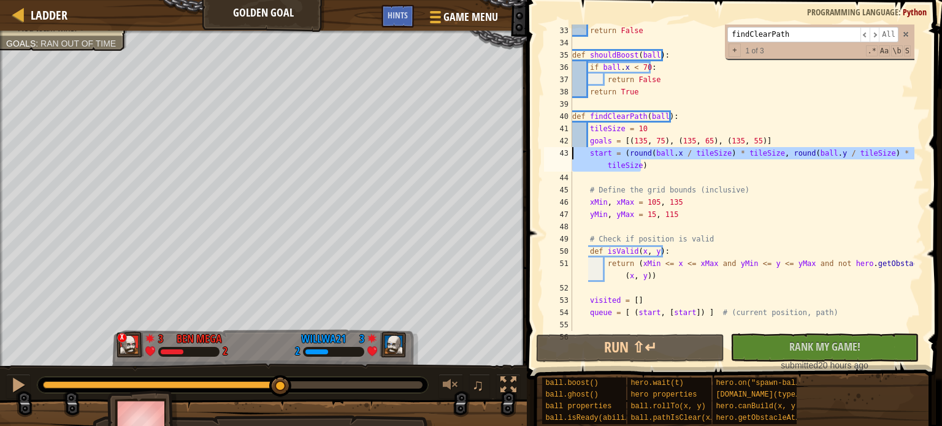
scroll to position [402, 0]
click at [598, 101] on div "# return False return False def shouldBoost ( ball ) : if ball . x < 70 : retur…" at bounding box center [742, 179] width 345 height 331
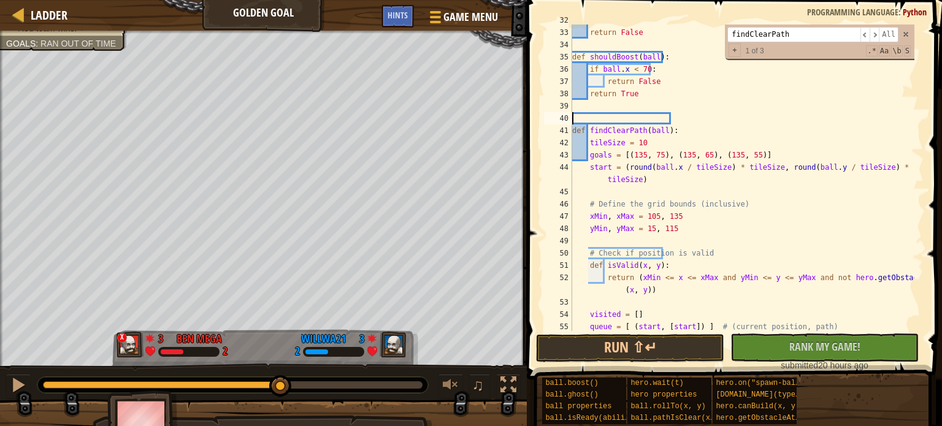
paste textarea "return round((coord - offset) / tileSize) * tileSize + offset"
type textarea "return round((coord - offset) / tileSize) * tileSize + offset"
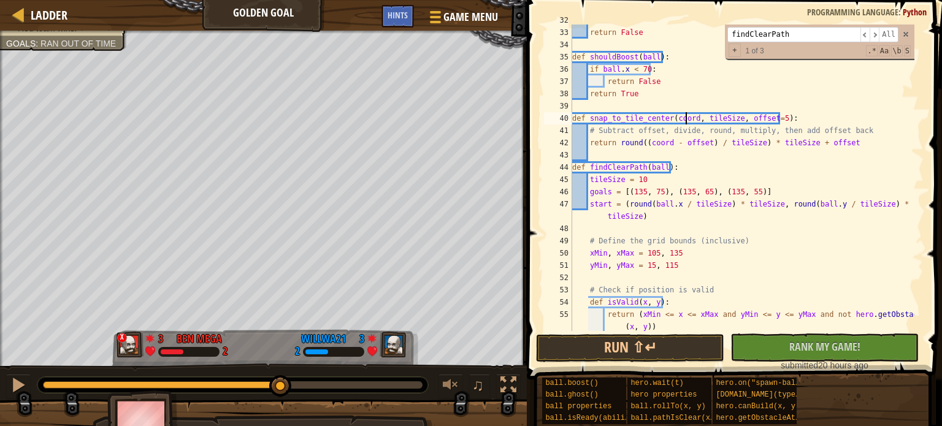
click at [685, 117] on div "# return False return False def shouldBoost ( ball ) : if ball . x < 70 : retur…" at bounding box center [742, 186] width 345 height 344
click at [739, 117] on div "# return False return False def shouldBoost ( ball ) : if ball . x < 70 : retur…" at bounding box center [742, 186] width 345 height 344
type textarea "def snap_to_tile_center(coord, tileSize, ):"
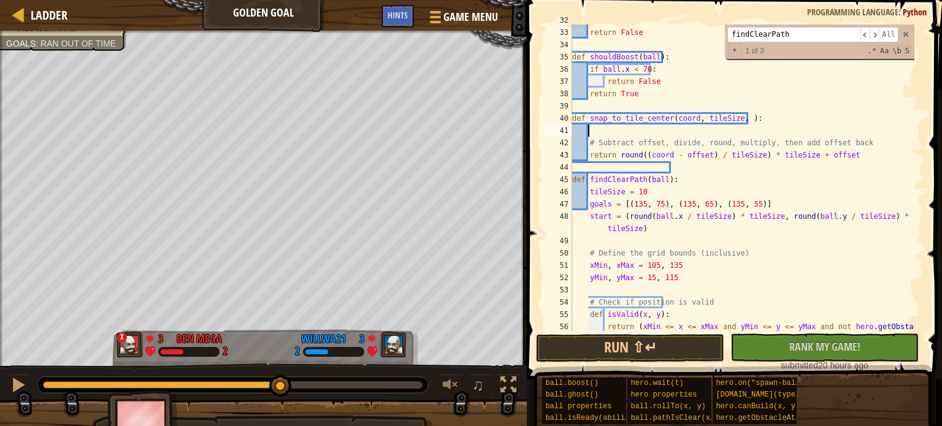
paste textarea "offset=5"
type textarea "def snap_to_tile_center(coord, tileSize, ):"
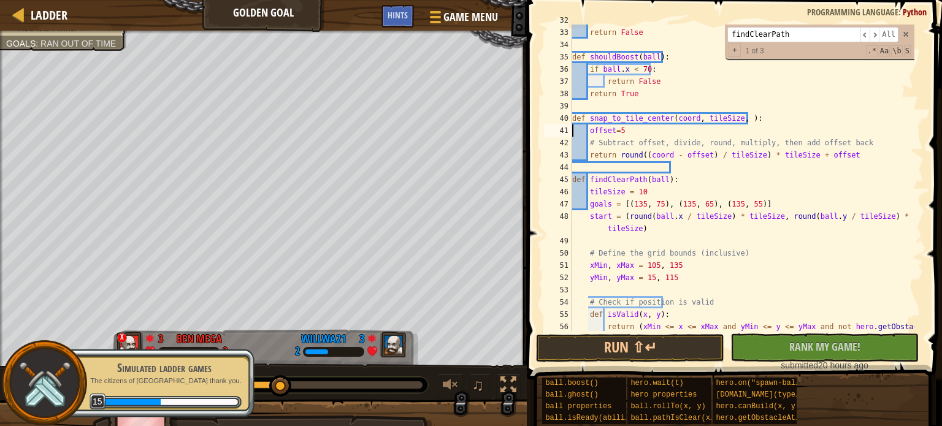
click at [718, 117] on div "# return False return False def shouldBoost ( ball ) : if ball . x < 70 : retur…" at bounding box center [742, 186] width 345 height 344
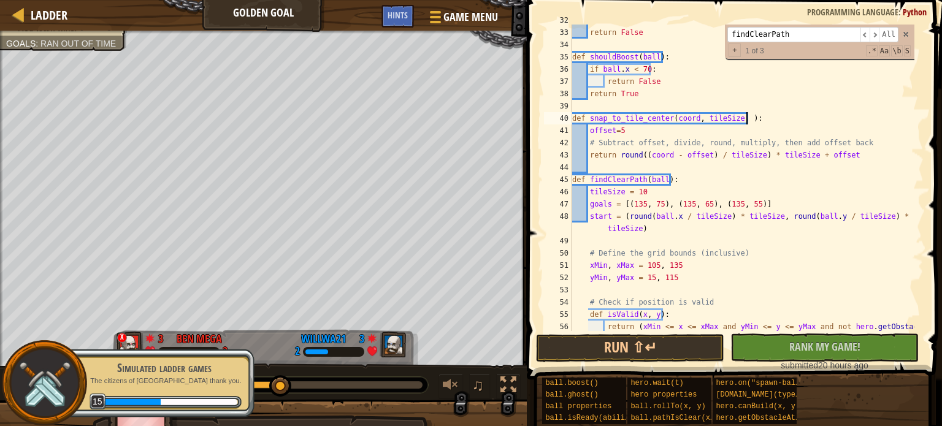
click at [722, 117] on div "# return False return False def shouldBoost ( ball ) : if ball . x < 70 : retur…" at bounding box center [742, 186] width 345 height 344
click at [631, 120] on div "# return False return False def shouldBoost ( ball ) : if ball . x < 70 : retur…" at bounding box center [742, 186] width 345 height 344
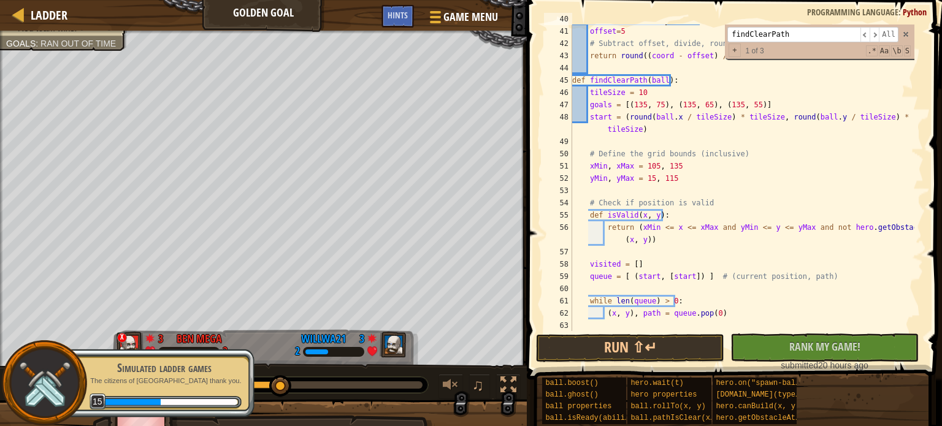
scroll to position [502, 0]
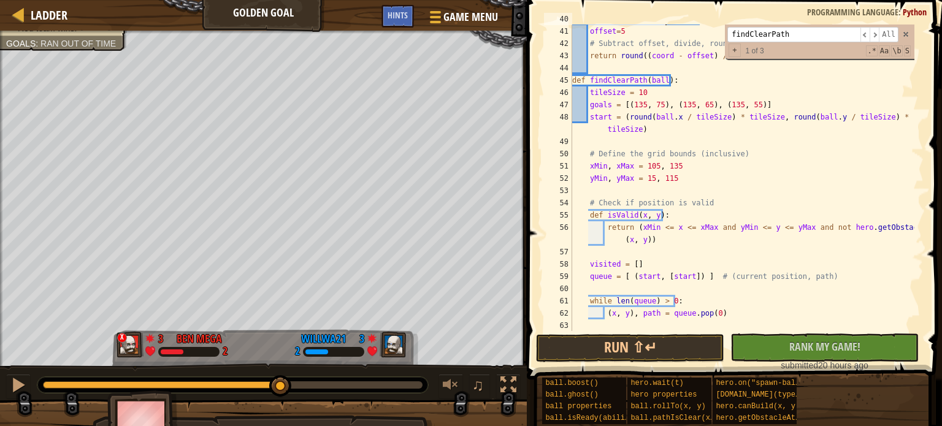
click at [625, 117] on div "def snap_to_tile_center ( coord ) : offset = 5 # Subtract offset, divide, round…" at bounding box center [742, 178] width 345 height 331
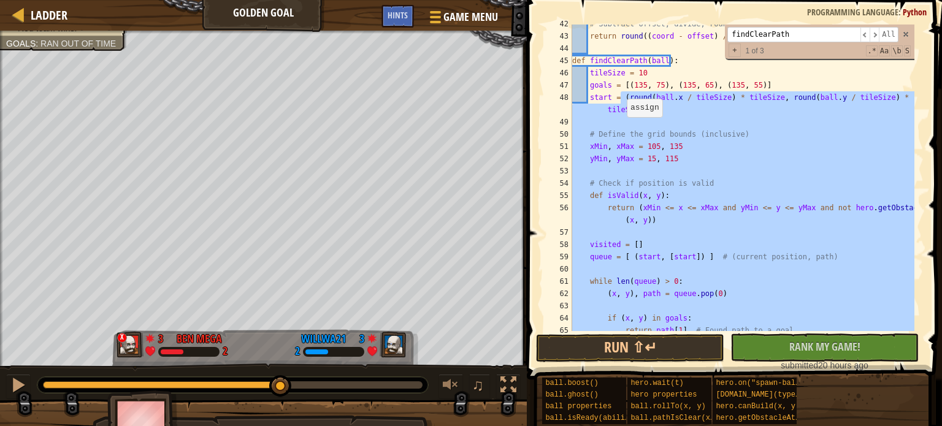
scroll to position [521, 0]
click at [667, 102] on div "# Subtract offset, divide, round, multiply, then add offset back return round (…" at bounding box center [742, 178] width 345 height 307
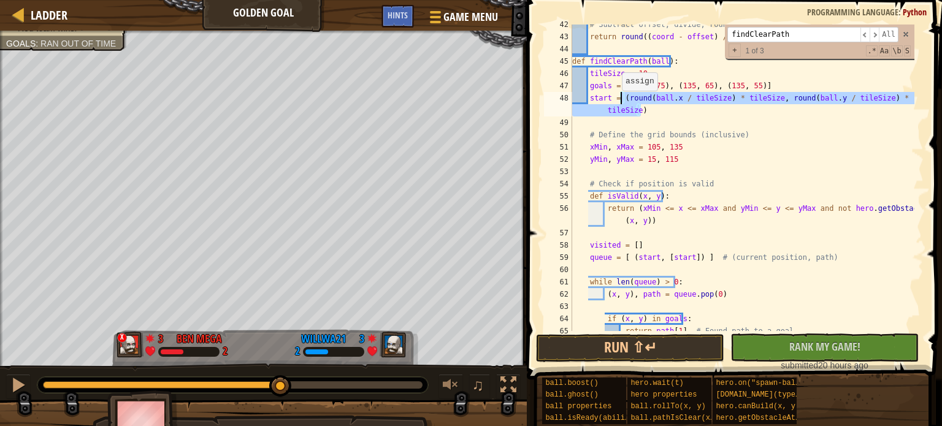
drag, startPoint x: 671, startPoint y: 112, endPoint x: 620, endPoint y: 97, distance: 53.0
click at [620, 97] on div "# Subtract offset, divide, round, multiply, then add offset back return round (…" at bounding box center [742, 183] width 345 height 331
paste textarea "snap_to_tile_center"
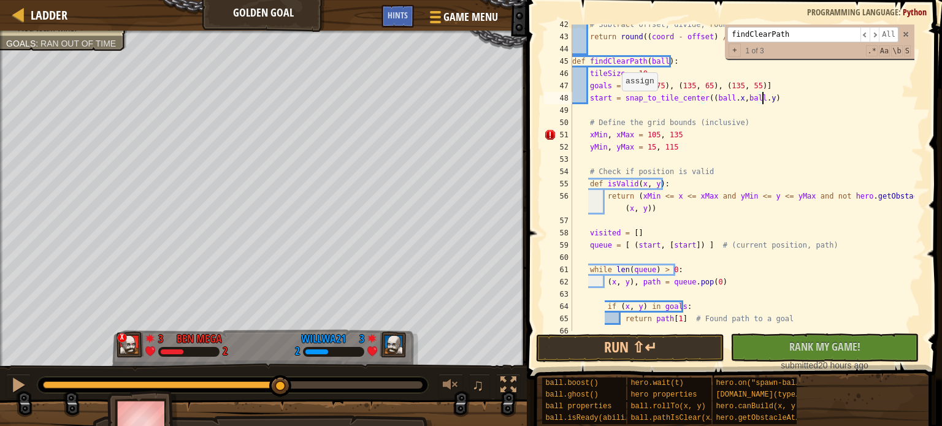
scroll to position [6, 15]
click at [631, 346] on button "Run ⇧↵" at bounding box center [630, 348] width 188 height 28
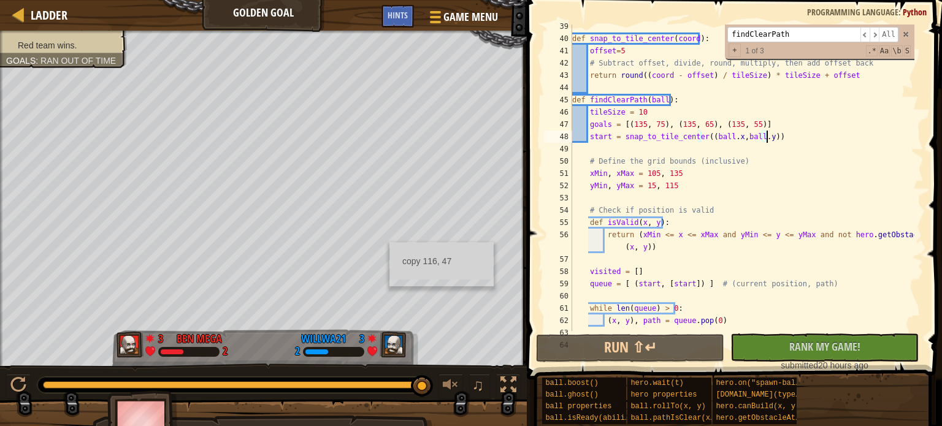
scroll to position [432, 0]
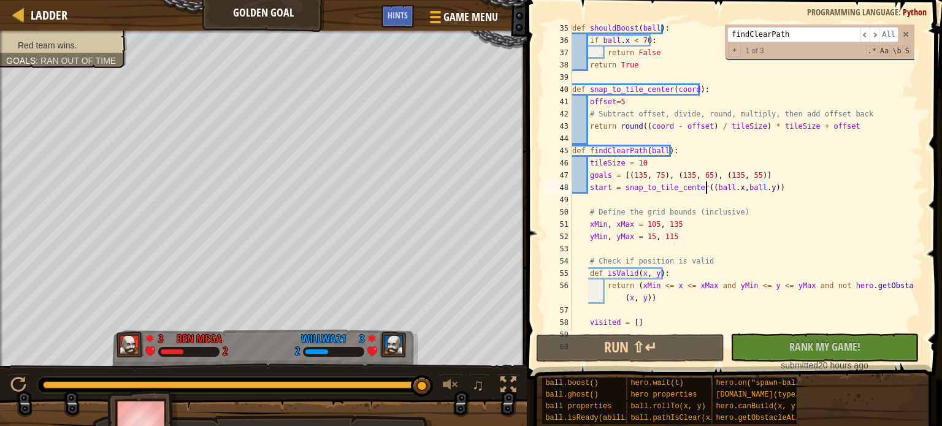
click at [706, 188] on div "def shouldBoost ( ball ) : if ball . x < 70 : return False return True def snap…" at bounding box center [742, 187] width 345 height 331
paste textarea "tart = (snap_to_tile_center(ball.x, tileSize), snap_to_tile_center(ball.y, tile…"
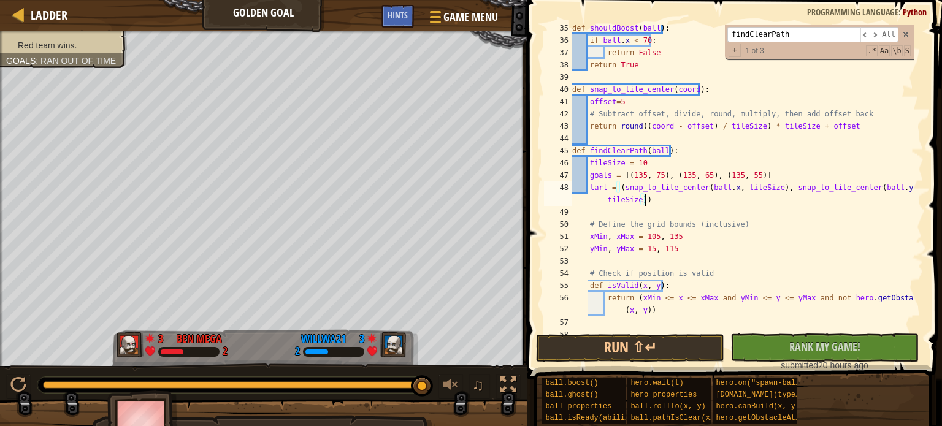
click at [591, 191] on div "def shouldBoost ( ball ) : if ball . x < 70 : return False return True def snap…" at bounding box center [742, 187] width 345 height 331
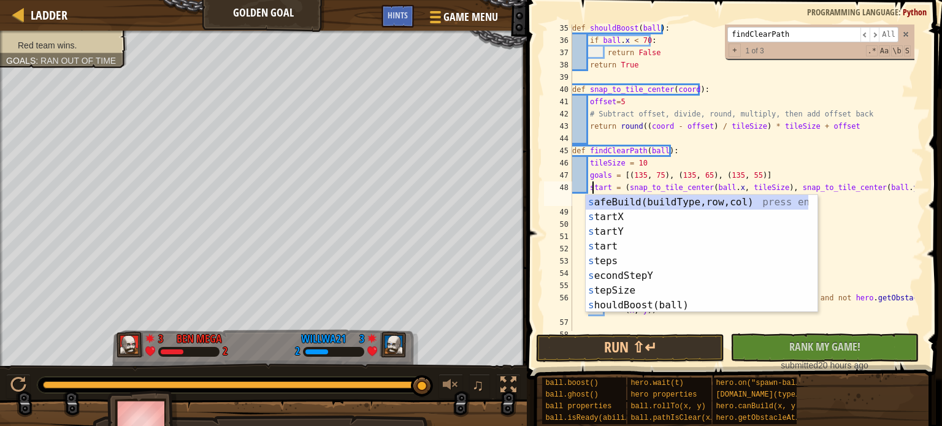
scroll to position [6, 2]
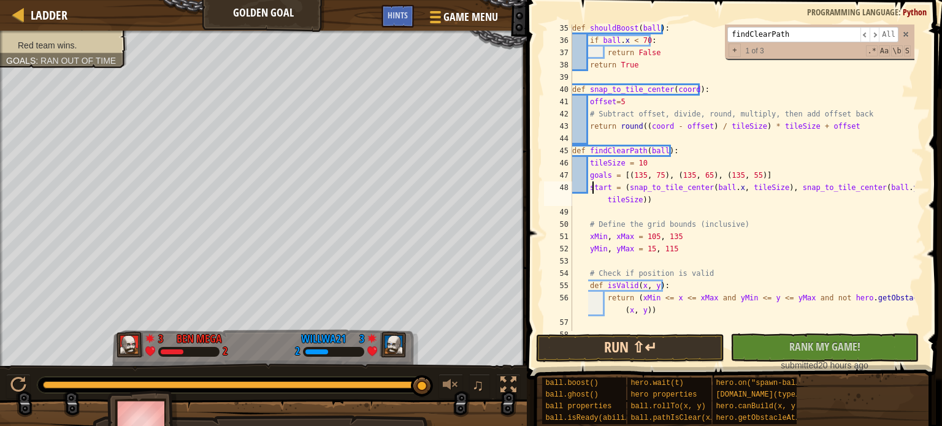
type textarea "start = (snap_to_tile_center(ball.x, tileSize), snap_to_tile_center(ball.y, til…"
click at [604, 340] on button "Run ⇧↵" at bounding box center [630, 348] width 188 height 28
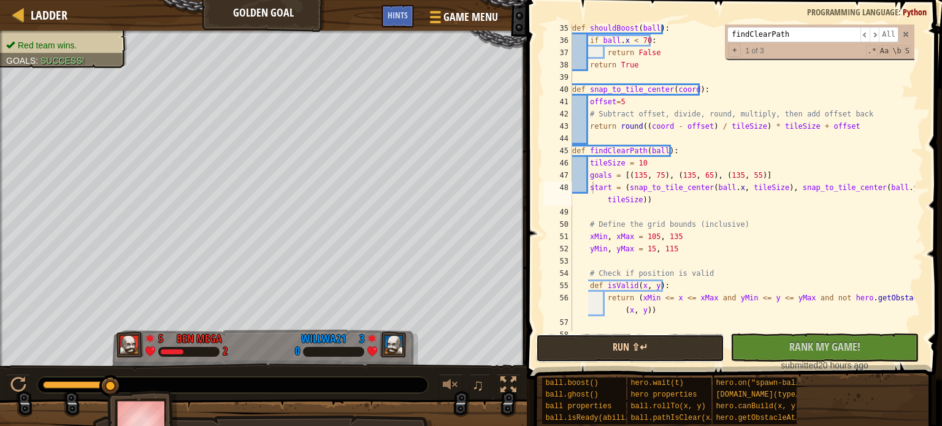
click at [587, 354] on button "Run ⇧↵" at bounding box center [630, 348] width 188 height 28
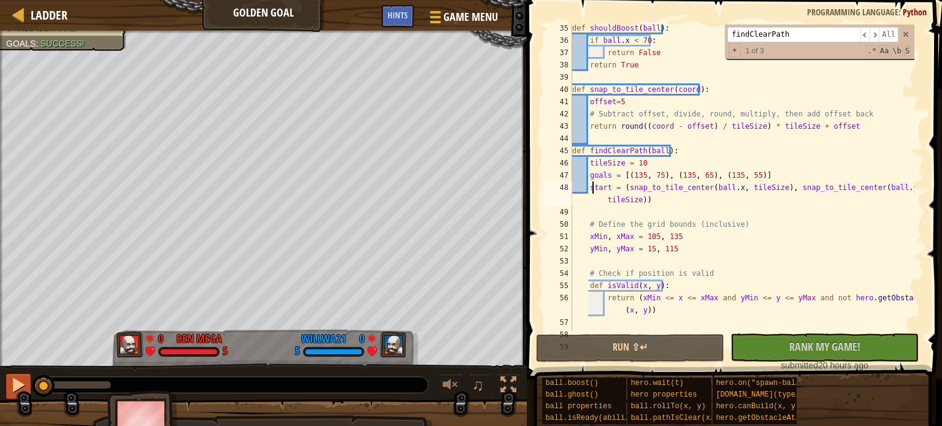
drag, startPoint x: 107, startPoint y: 385, endPoint x: 21, endPoint y: 375, distance: 86.4
click at [21, 375] on div "♫" at bounding box center [263, 382] width 527 height 37
click at [21, 377] on div at bounding box center [18, 385] width 16 height 16
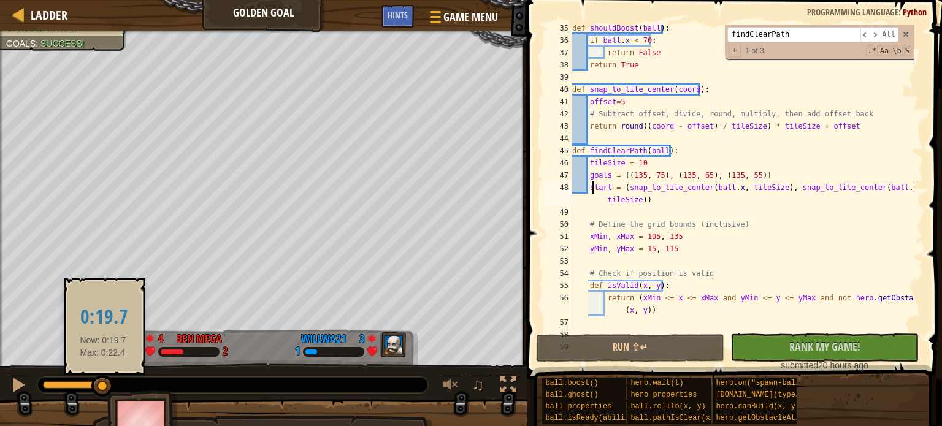
click at [103, 380] on div at bounding box center [102, 386] width 22 height 22
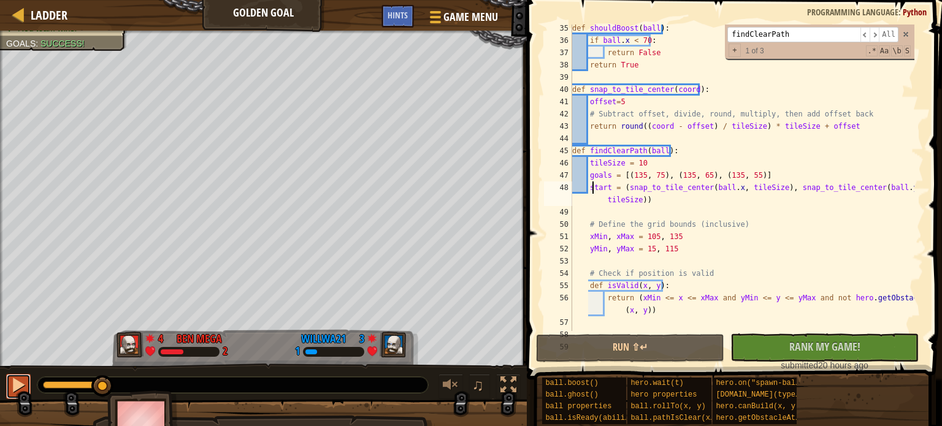
click at [25, 380] on div at bounding box center [18, 385] width 16 height 16
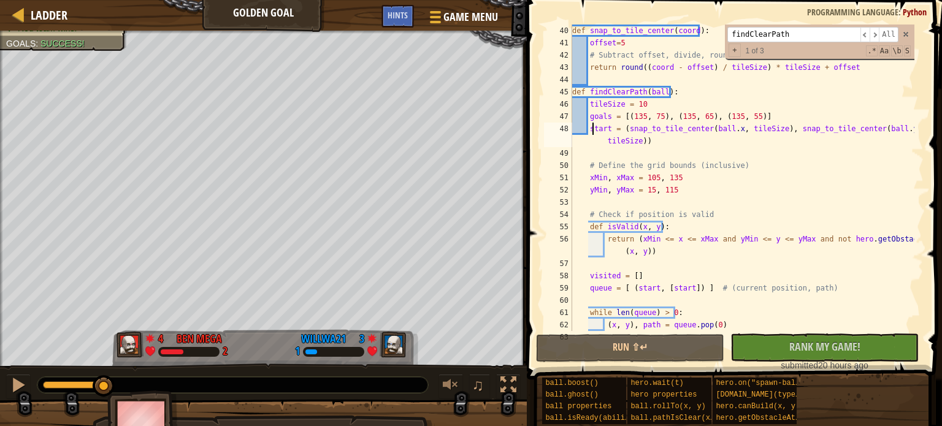
scroll to position [491, 0]
click at [17, 385] on div at bounding box center [18, 385] width 16 height 16
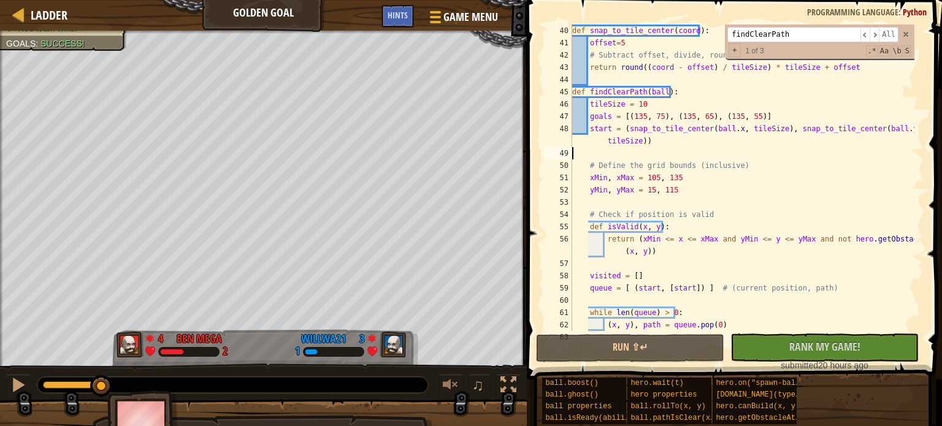
click at [755, 151] on div "def snap_to_tile_center ( coord ) : offset = 5 # Subtract offset, divide, round…" at bounding box center [742, 190] width 345 height 331
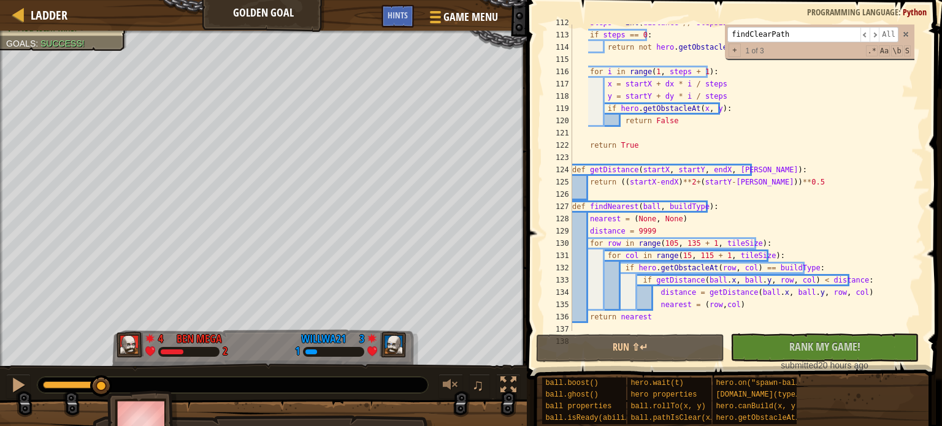
scroll to position [1406, 0]
click at [691, 122] on div "steps = int ( distance // stepSize ) if steps == 0 : return not hero . getObsta…" at bounding box center [742, 182] width 345 height 331
type textarea "return False"
type input "g"
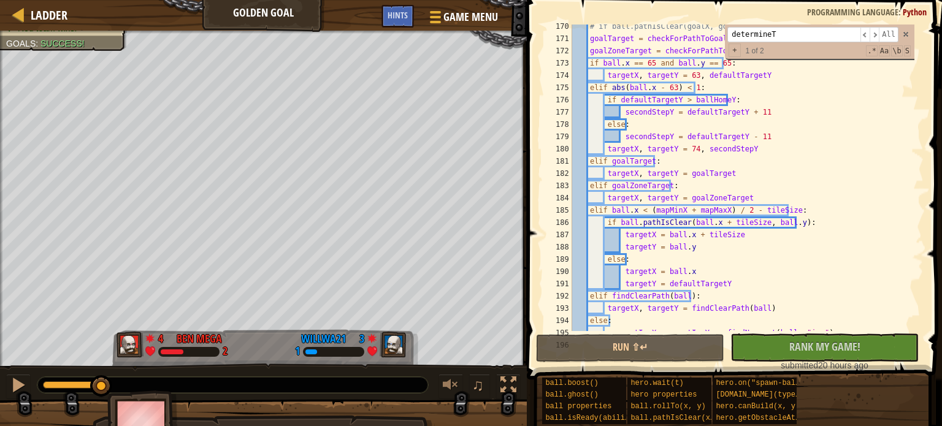
scroll to position [2117, 0]
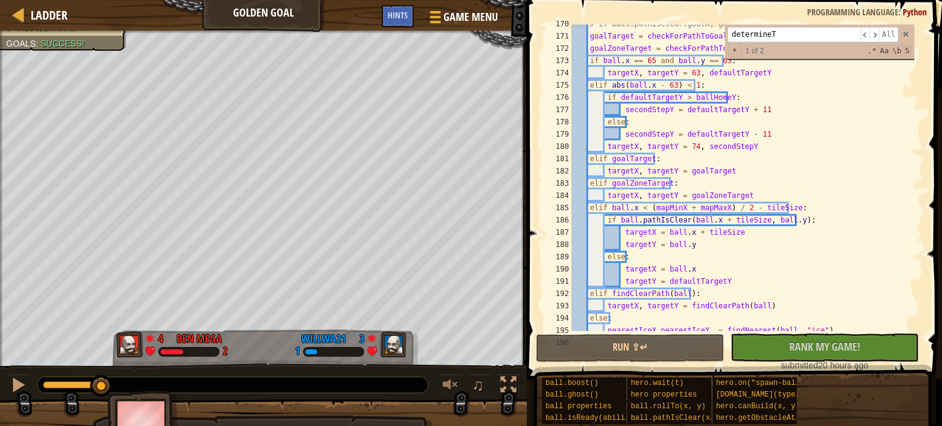
type input "determineT"
click at [651, 184] on div "# if ball.pathIsClear(goalX, goalY): goalTarget = checkForPathToGoal ( ball ) g…" at bounding box center [742, 183] width 345 height 331
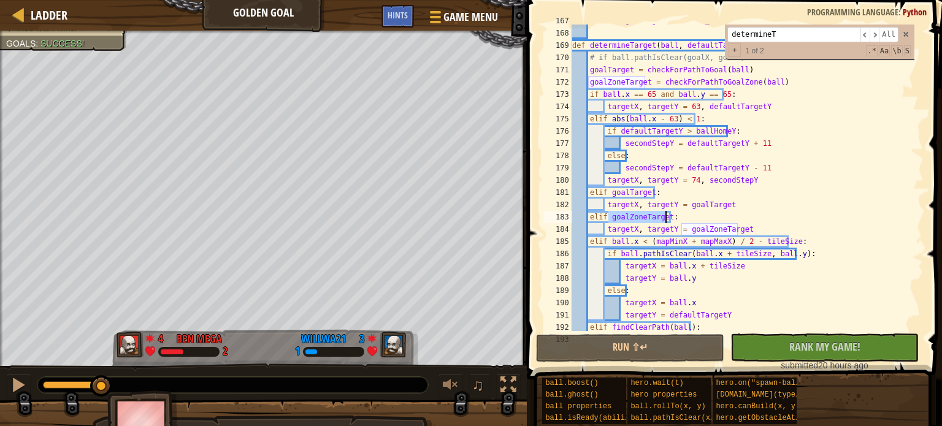
scroll to position [2083, 0]
click at [719, 84] on div "return ( goalEdgeX , closest_number ( options , ball . y )) def determineTarget…" at bounding box center [742, 180] width 345 height 331
click at [688, 71] on div "return ( goalEdgeX , closest_number ( options , ball . y )) def determineTarget…" at bounding box center [742, 180] width 345 height 331
type textarea "goalTarget = checkForPathToGoal(ball)"
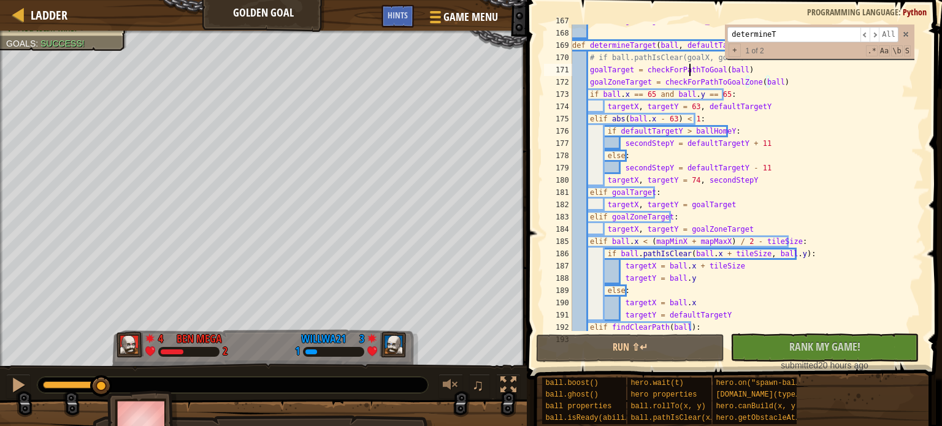
click at [688, 71] on div "return ( goalEdgeX , closest_number ( options , ball . y )) def determineTarget…" at bounding box center [742, 180] width 345 height 331
type input "checkForPathToGoal"
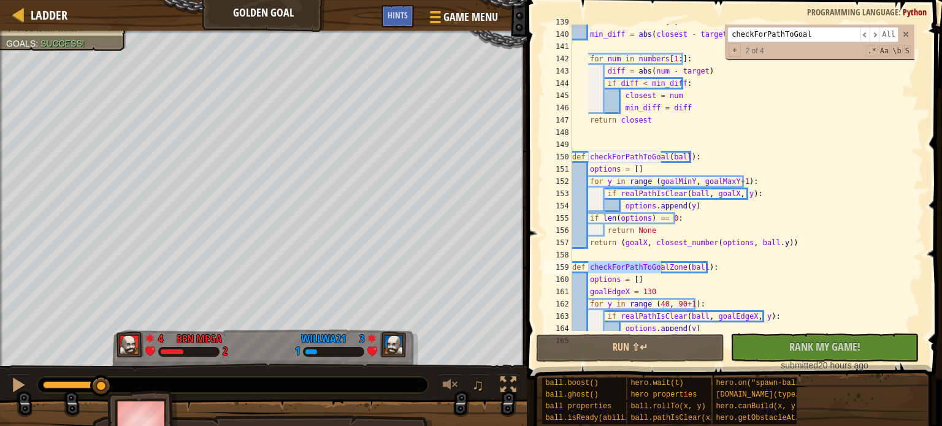
scroll to position [1982, 0]
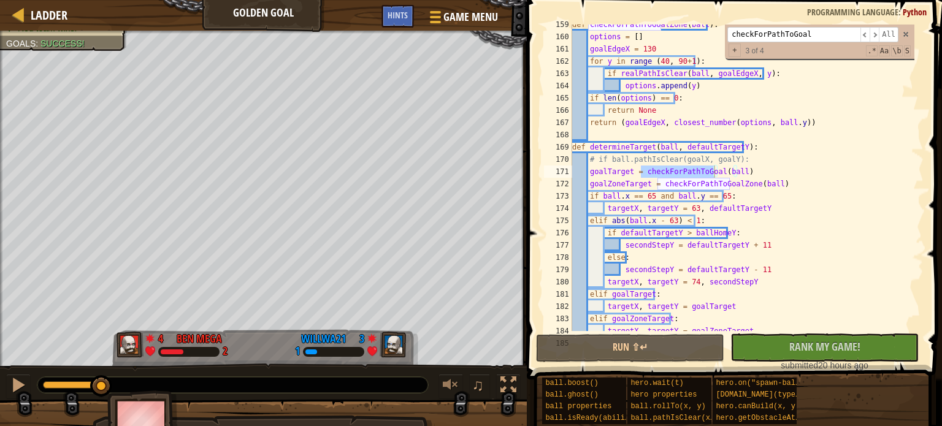
type textarea "goalZoneTarget = checkForPathToGoalZone(ball)"
click at [715, 185] on div "def checkForPathToGoalZone ( ball ) : options = [ ] goalEdgeX = 130 for y in ra…" at bounding box center [742, 183] width 345 height 331
type input "checkForPathToGoalZone"
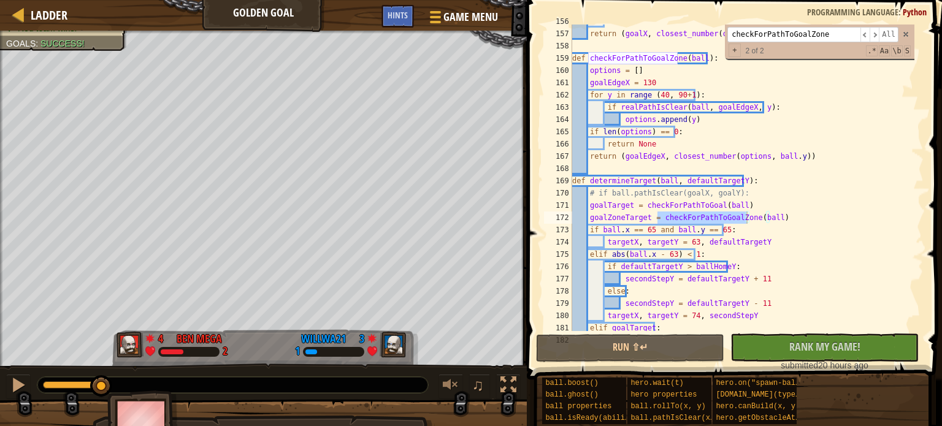
scroll to position [1945, 0]
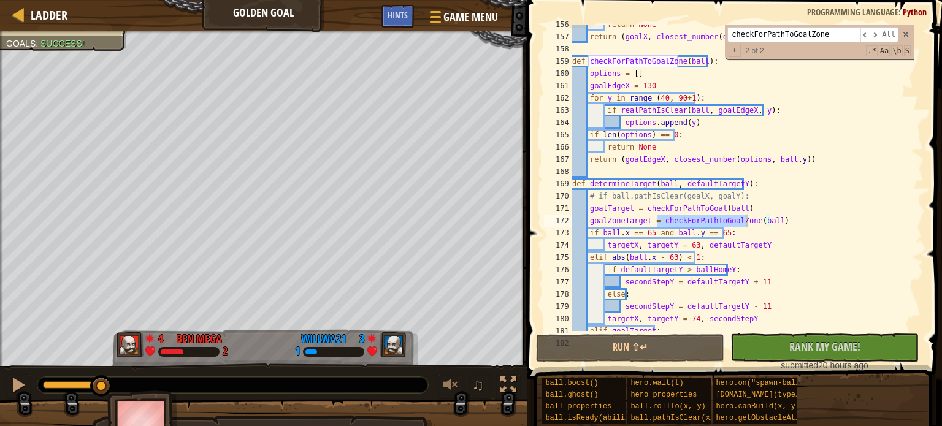
type textarea "goalEdgeX = 130"
click at [663, 81] on div "return None return ( goalX , closest_number ( options , ball . y )) def checkFo…" at bounding box center [742, 183] width 345 height 331
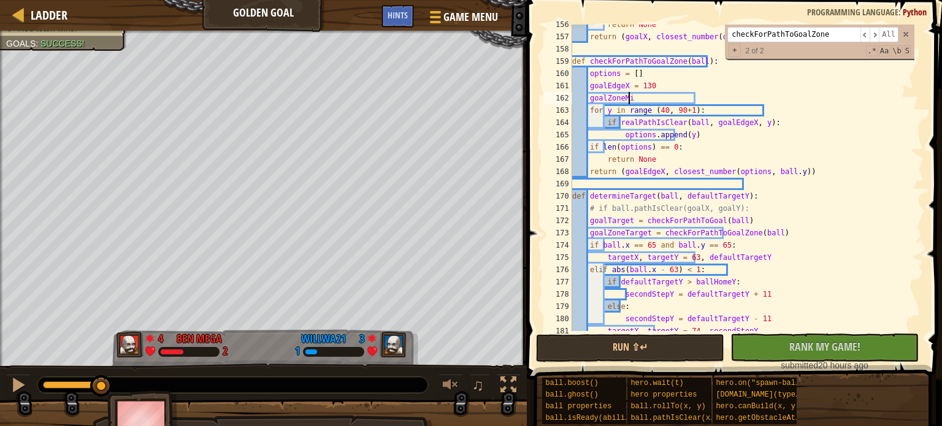
scroll to position [6, 4]
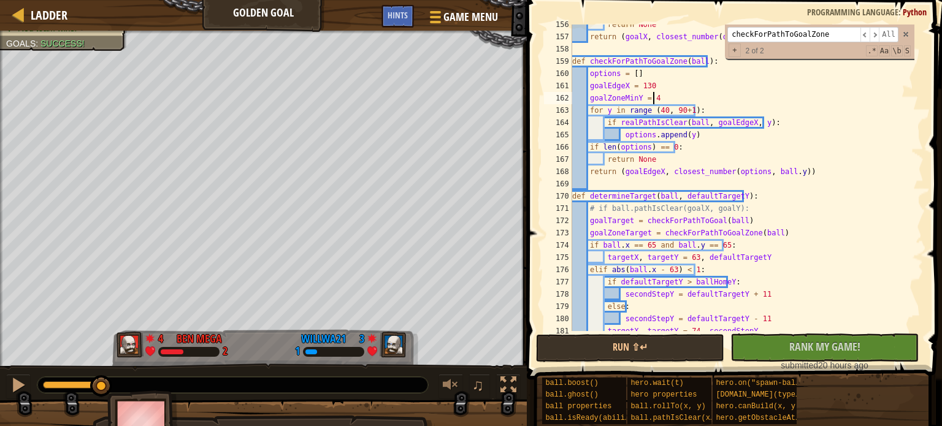
type textarea "goalZoneMinY = 40"
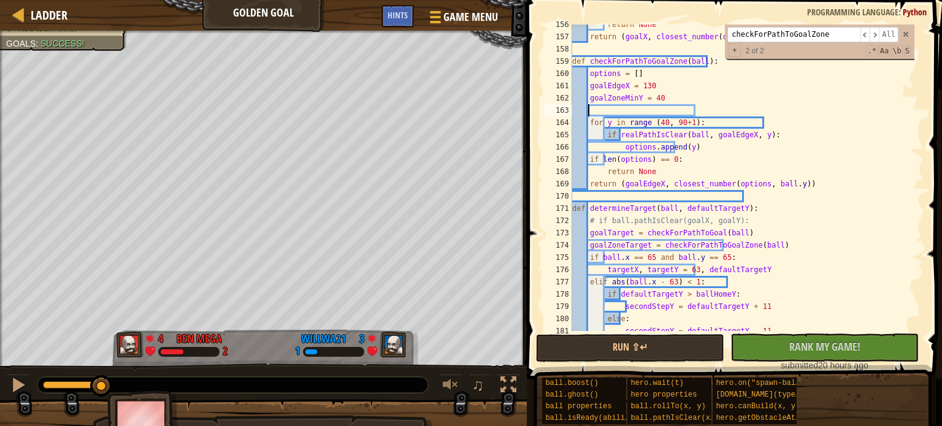
scroll to position [6, 0]
paste textarea "goalZoneMinY = 40"
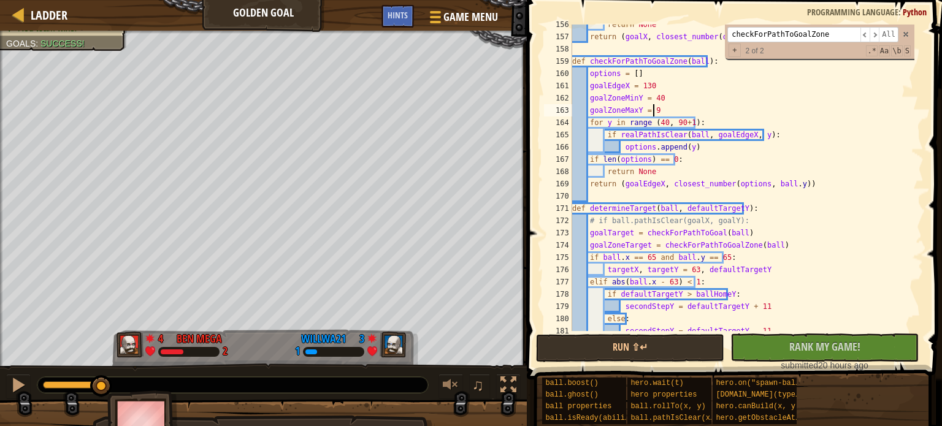
scroll to position [6, 6]
click at [621, 101] on div "return None return ( goalX , closest_number ( options , ball . y )) def checkFo…" at bounding box center [742, 183] width 345 height 331
click at [658, 123] on div "return None return ( goalX , closest_number ( options , ball . y )) def checkFo…" at bounding box center [742, 183] width 345 height 331
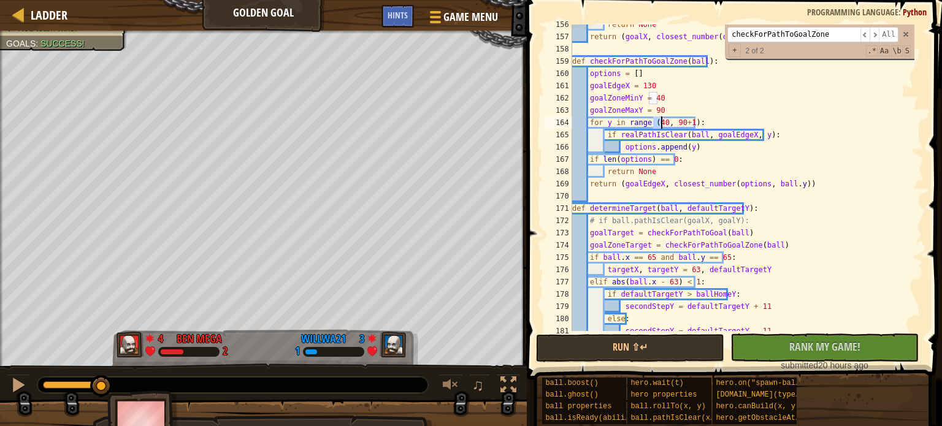
paste textarea "goalZoneMinY"
click at [611, 107] on div "return None return ( goalX , closest_number ( options , ball . y )) def checkFo…" at bounding box center [742, 183] width 345 height 331
click at [712, 123] on div "return None return ( goalX , closest_number ( options , ball . y )) def checkFo…" at bounding box center [742, 183] width 345 height 331
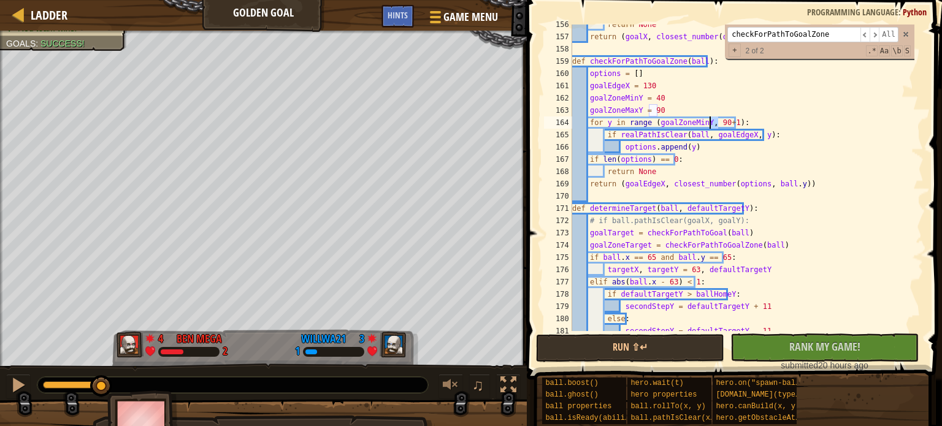
paste textarea "goalZoneMaxY"
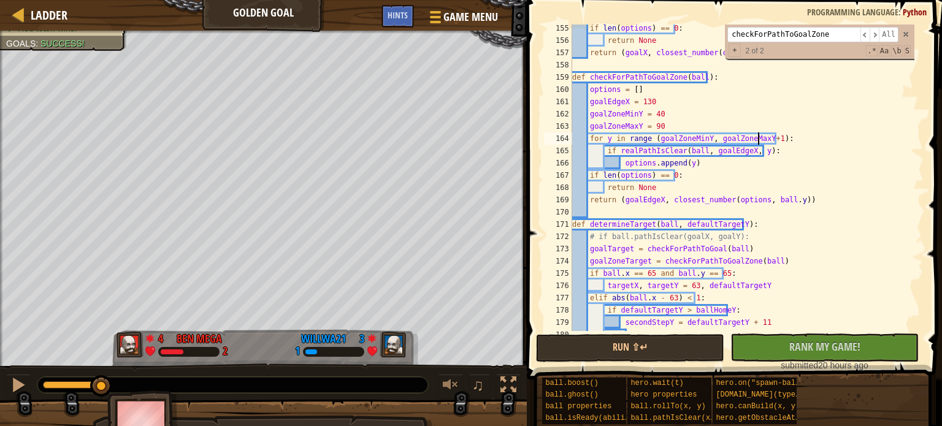
scroll to position [1929, 0]
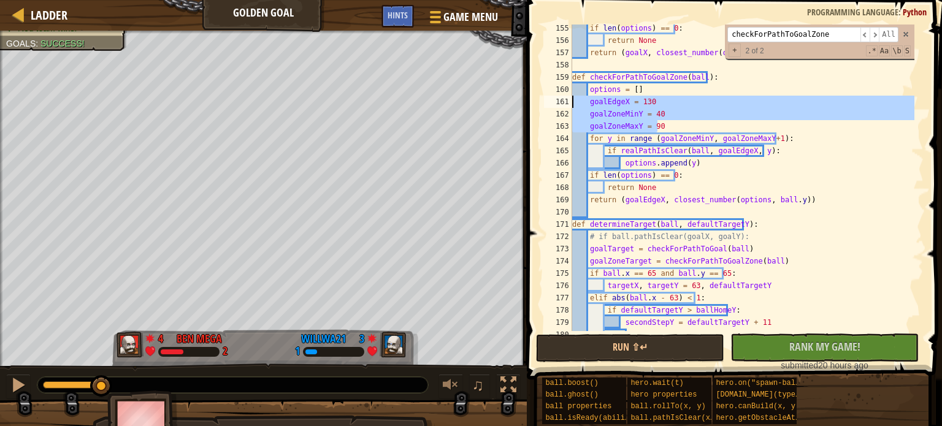
click at [484, 98] on div "Ladder Golden Goal Game Menu Done Hints 1 ההההההההההההההההההההההההההההההההההההה…" at bounding box center [471, 213] width 942 height 426
type textarea "goalEdgeX = 130 goalZoneMinY = 40"
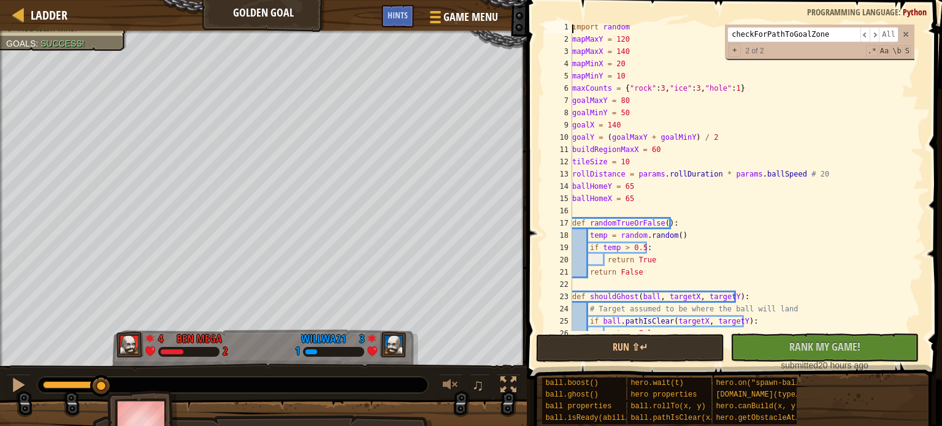
scroll to position [0, 0]
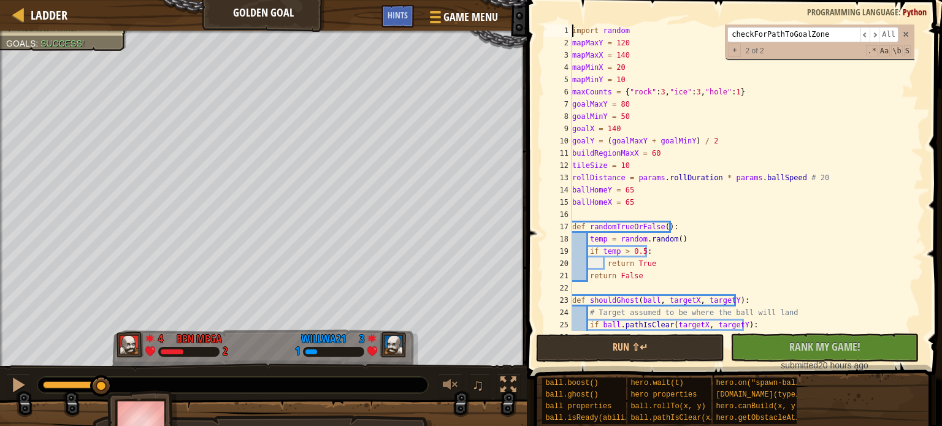
click at [644, 201] on div "import random mapMaxY = 120 mapMaxX = 140 mapMinX = 20 mapMinY = 10 maxCounts =…" at bounding box center [742, 190] width 345 height 331
type textarea "goalY = (goalMaxY + goalMinY) / 2"
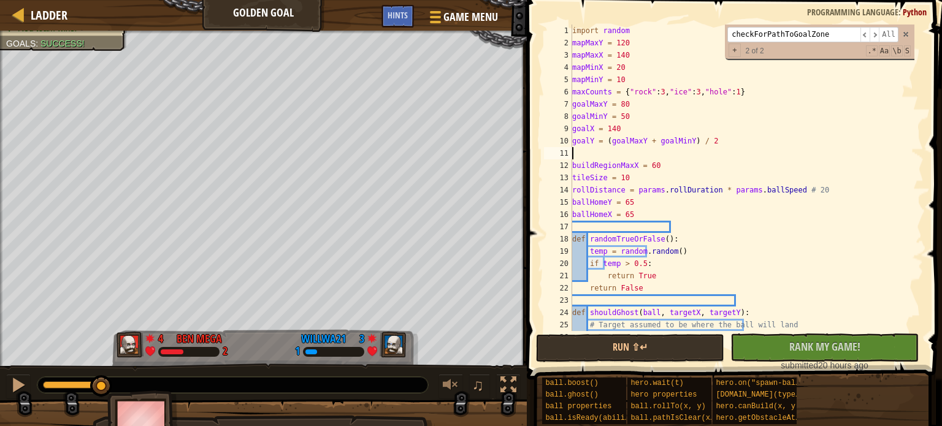
paste textarea "goalZoneMaxY = 90"
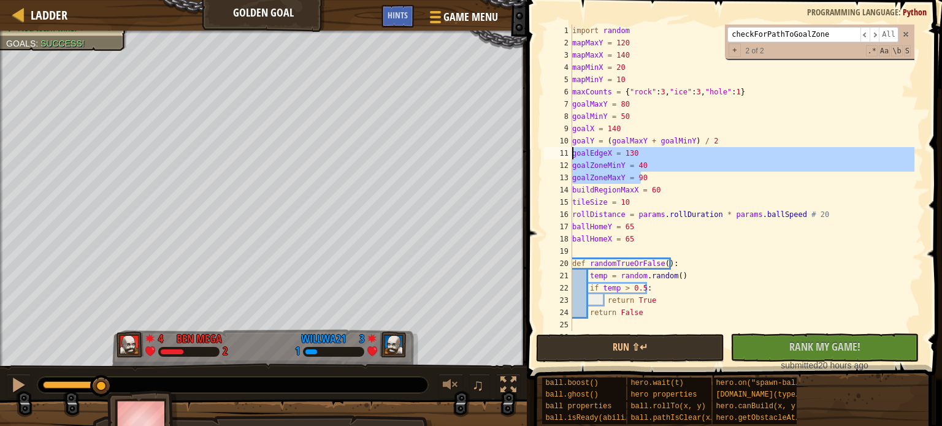
click at [623, 105] on div "import random mapMaxY = 120 mapMaxX = 140 mapMinX = 20 mapMinY = 10 maxCounts =…" at bounding box center [742, 190] width 345 height 331
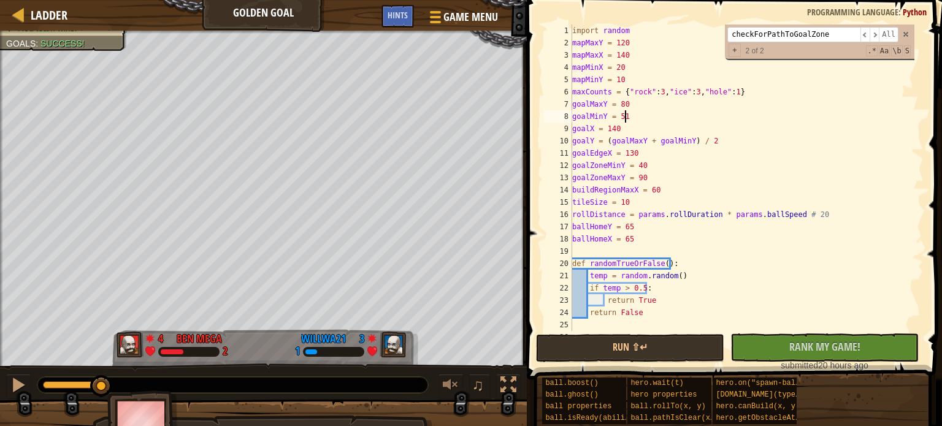
scroll to position [6, 3]
click at [608, 350] on button "Run ⇧↵" at bounding box center [630, 348] width 188 height 28
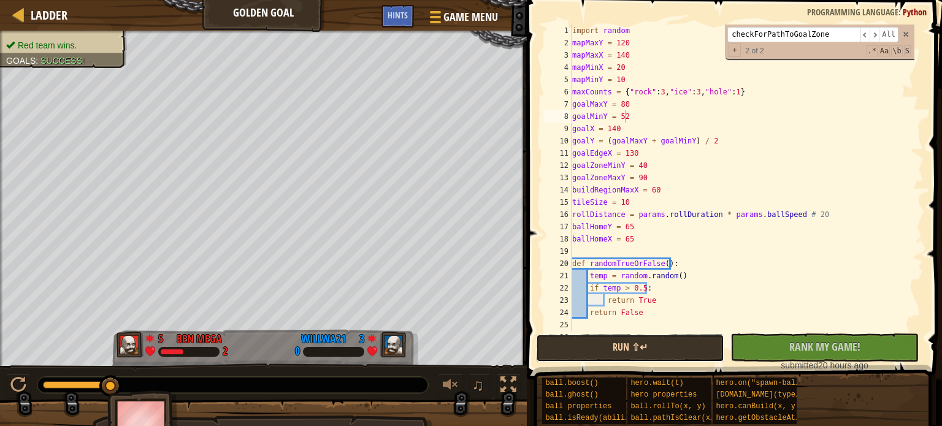
click at [586, 346] on button "Run ⇧↵" at bounding box center [630, 348] width 188 height 28
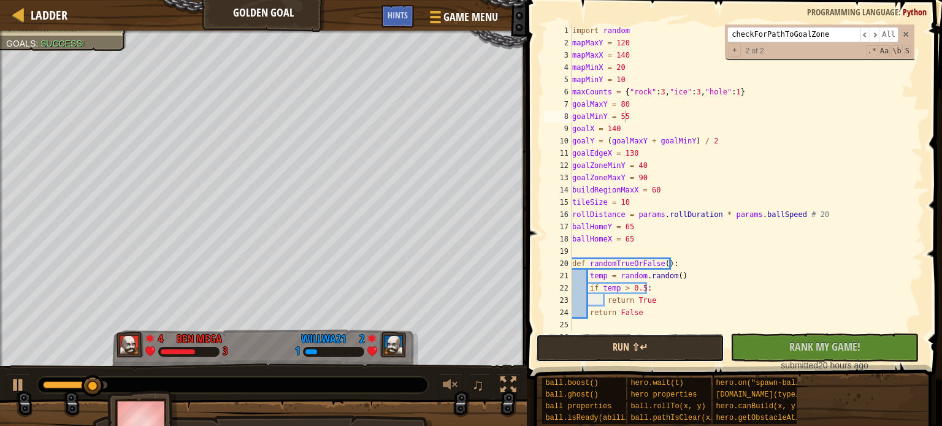
click at [586, 346] on button "Run ⇧↵" at bounding box center [630, 348] width 188 height 28
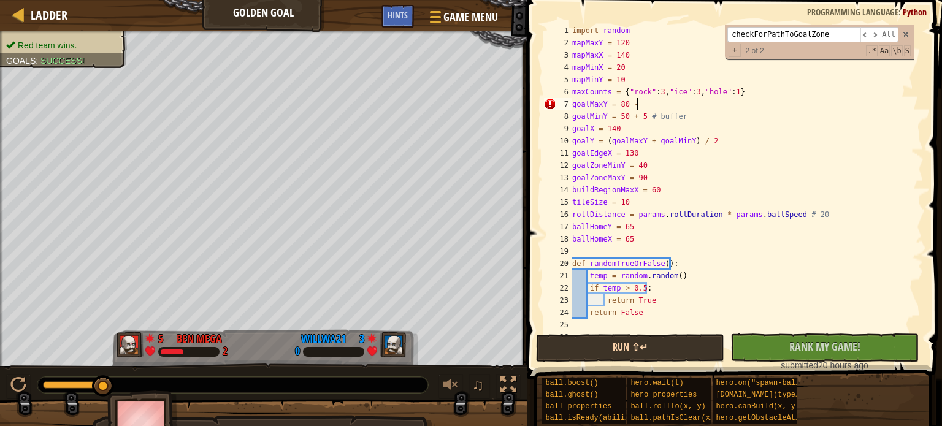
type textarea "goalMaxY = 80 - 5"
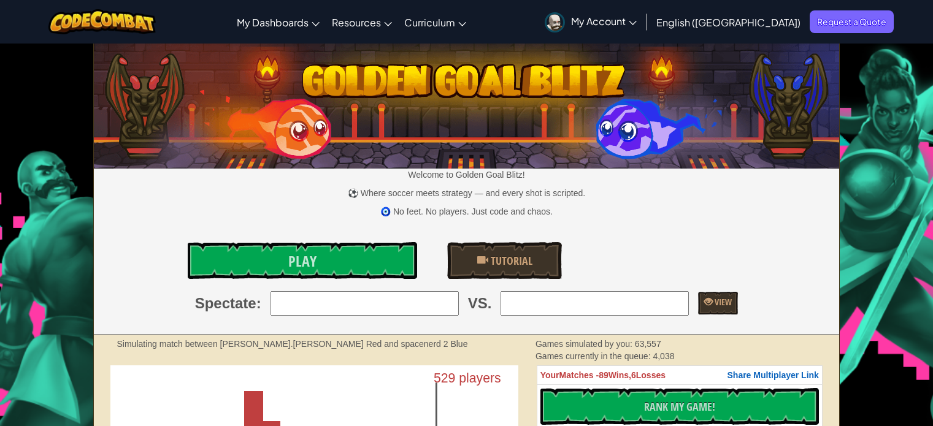
scroll to position [867, 0]
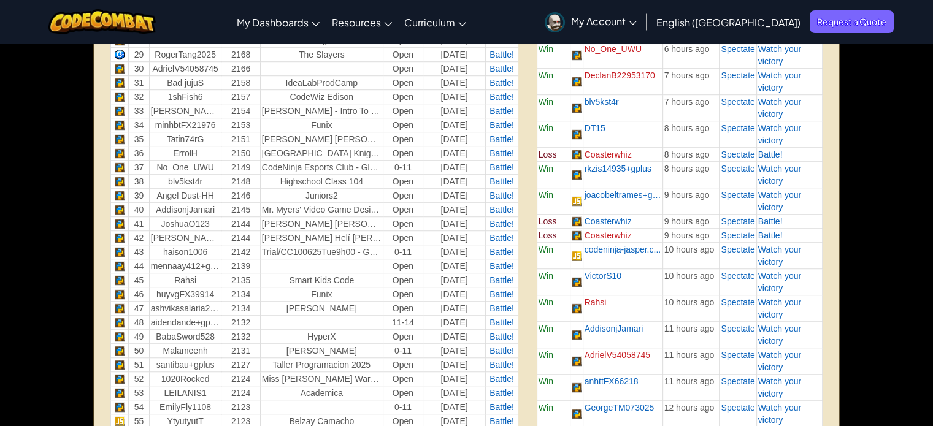
scroll to position [867, 0]
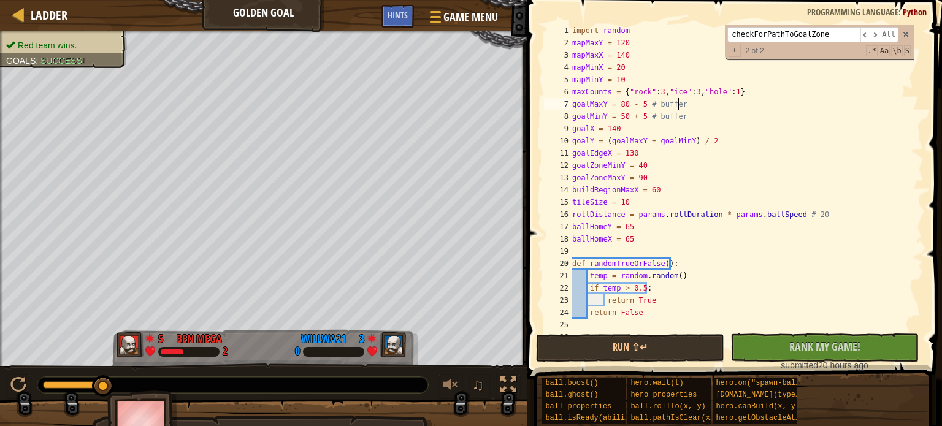
scroll to position [6, 7]
click at [604, 349] on button "Run ⇧↵" at bounding box center [630, 348] width 188 height 28
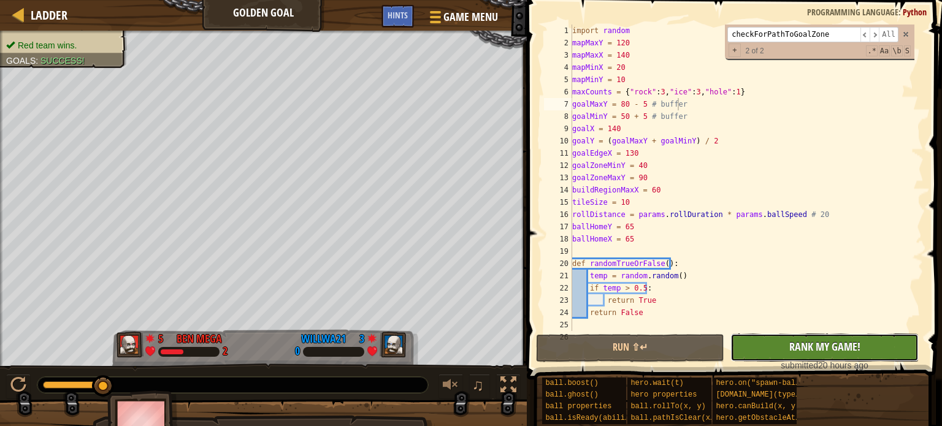
click at [766, 348] on button "No New Code to Rank Rank My Game! Submitting... Submitted for Ranking Failed to…" at bounding box center [825, 348] width 188 height 28
click at [704, 236] on div "import random mapMaxY = 120 mapMaxX = 140 mapMinX = 20 mapMinY = 10 maxCounts =…" at bounding box center [742, 190] width 345 height 331
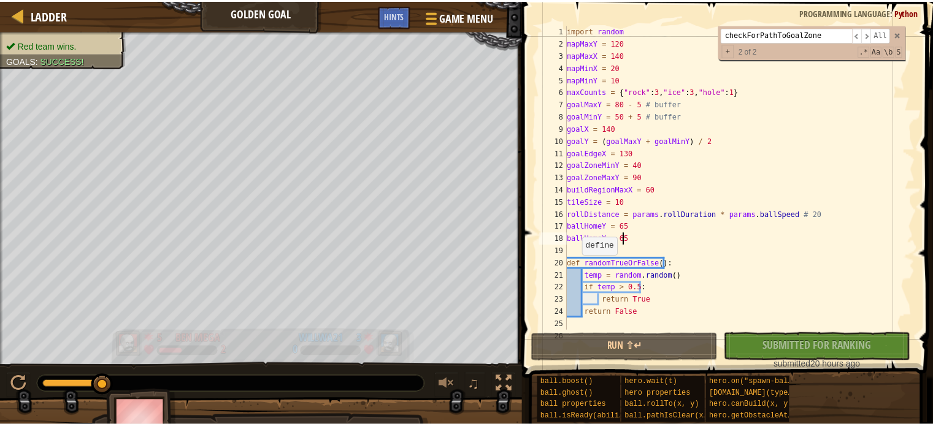
scroll to position [6, 0]
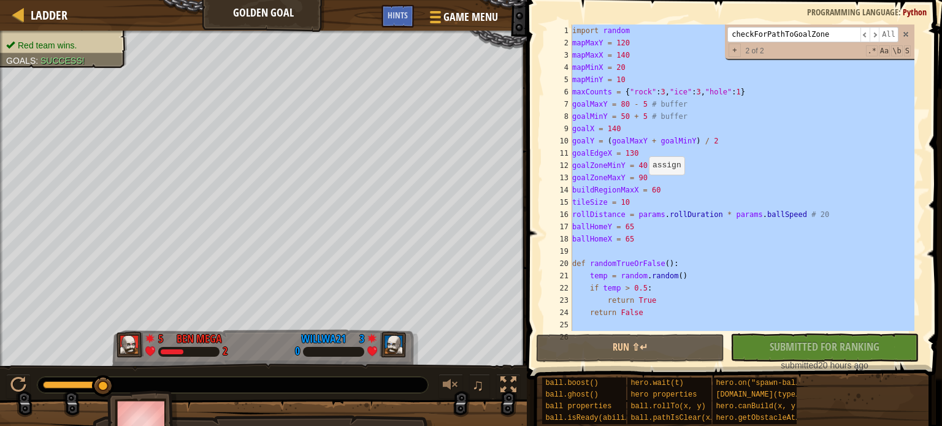
click at [646, 187] on div "import random mapMaxY = 120 mapMaxX = 140 mapMinX = 20 mapMinY = 10 maxCounts =…" at bounding box center [742, 178] width 345 height 307
type textarea "buildRegionMaxX = 60"
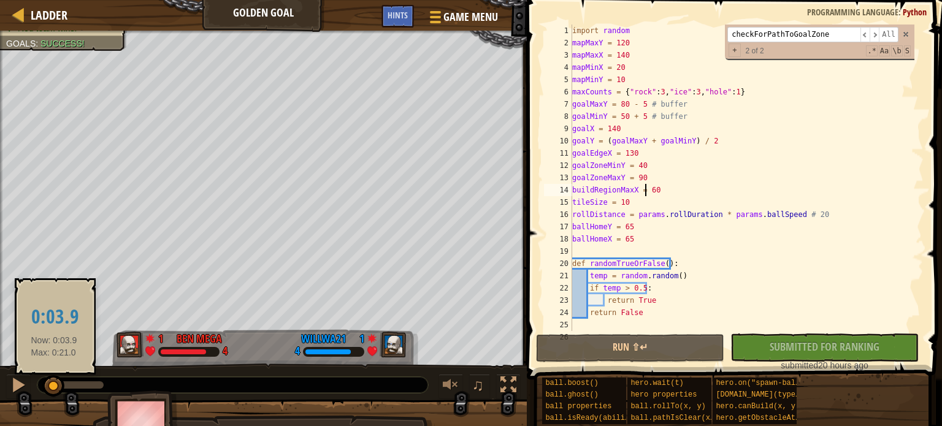
drag, startPoint x: 98, startPoint y: 383, endPoint x: 53, endPoint y: 376, distance: 45.3
click at [53, 376] on div at bounding box center [53, 386] width 22 height 22
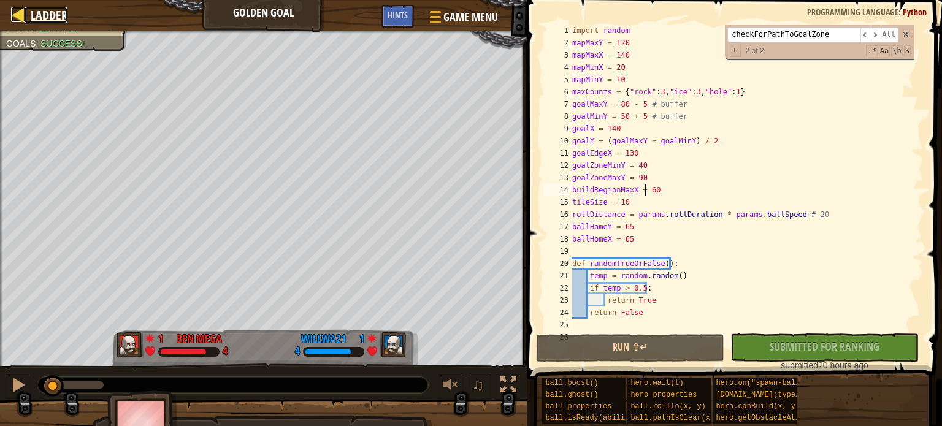
click at [51, 23] on span "Ladder" at bounding box center [49, 15] width 37 height 17
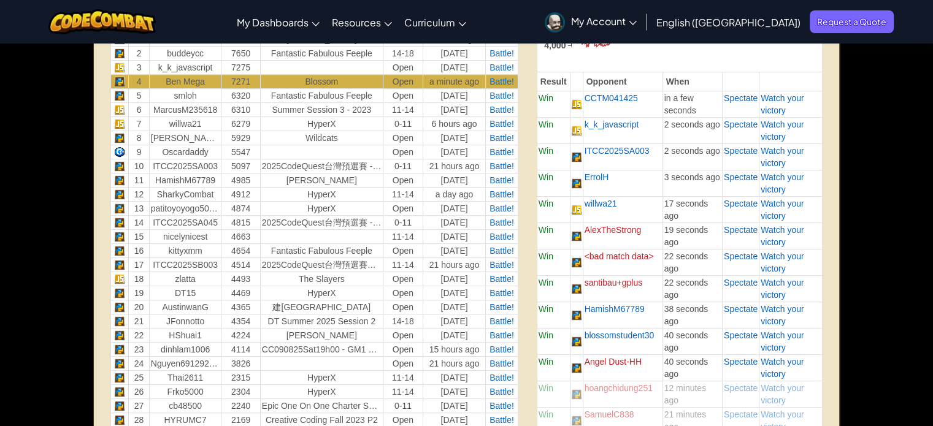
scroll to position [373, 0]
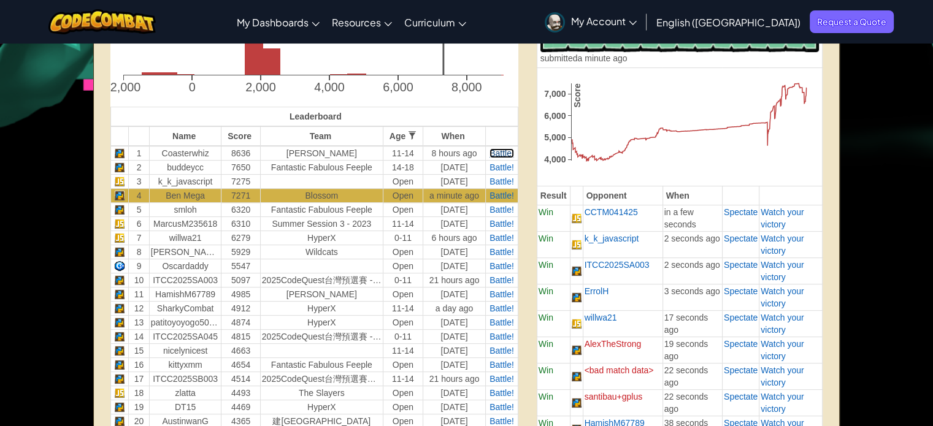
click at [498, 152] on span "Battle!" at bounding box center [502, 153] width 25 height 10
click at [498, 171] on span "Battle!" at bounding box center [502, 168] width 25 height 10
click at [498, 182] on span "Battle!" at bounding box center [502, 182] width 25 height 10
click at [498, 212] on span "Battle!" at bounding box center [502, 210] width 25 height 10
click at [499, 225] on span "Battle!" at bounding box center [502, 224] width 25 height 10
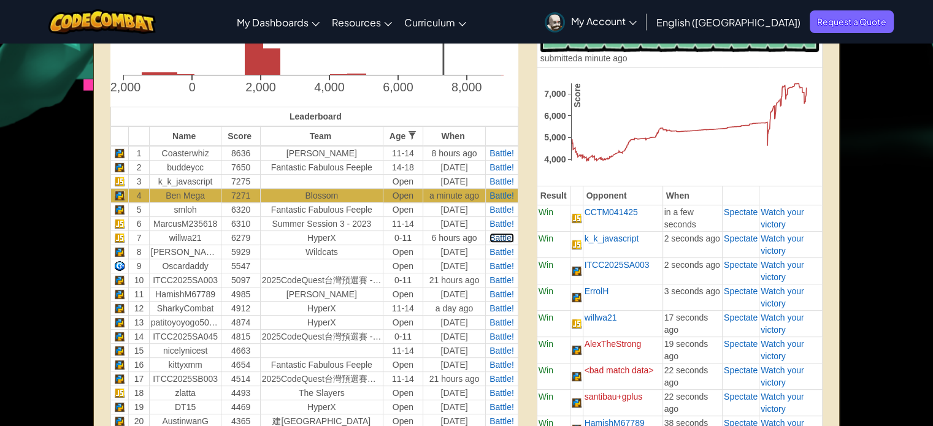
click at [499, 237] on span "Battle!" at bounding box center [502, 238] width 25 height 10
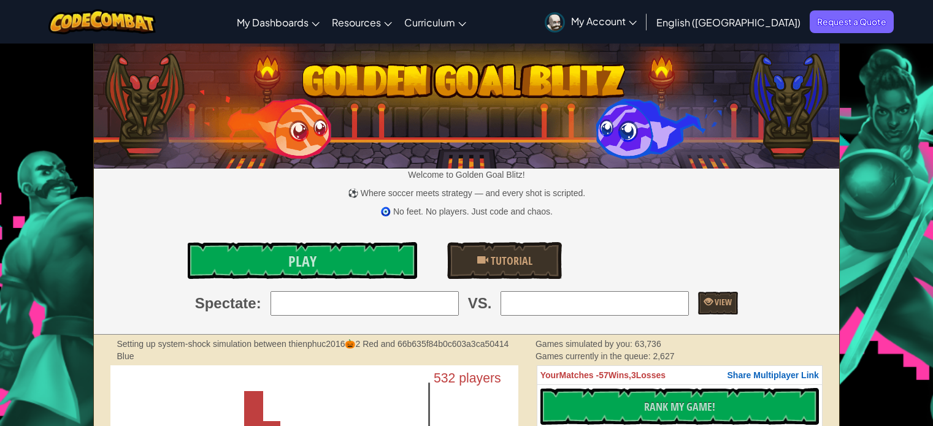
scroll to position [867, 0]
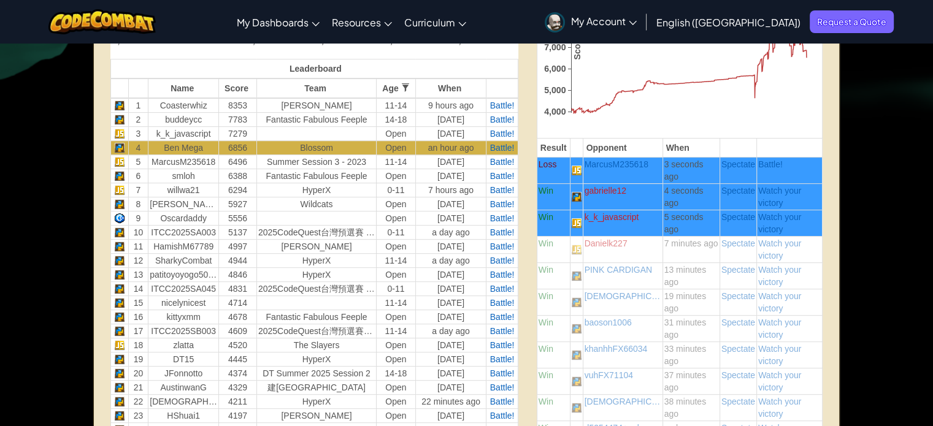
scroll to position [396, 0]
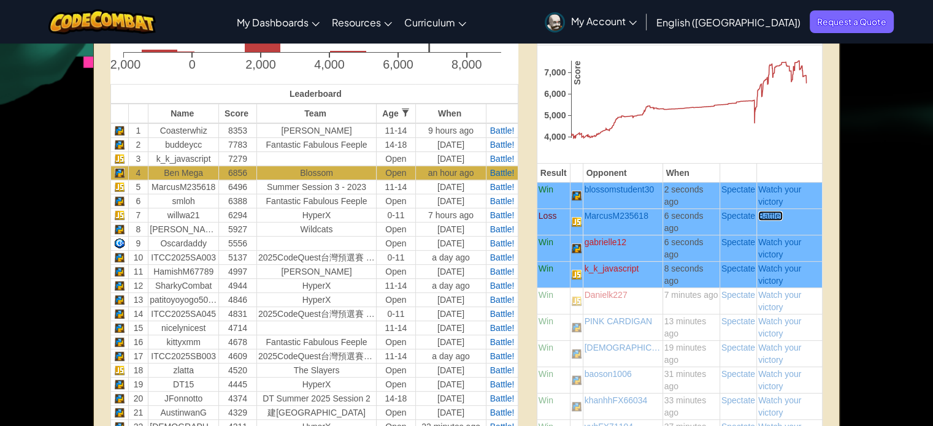
click at [771, 216] on span "Battle!" at bounding box center [770, 216] width 25 height 10
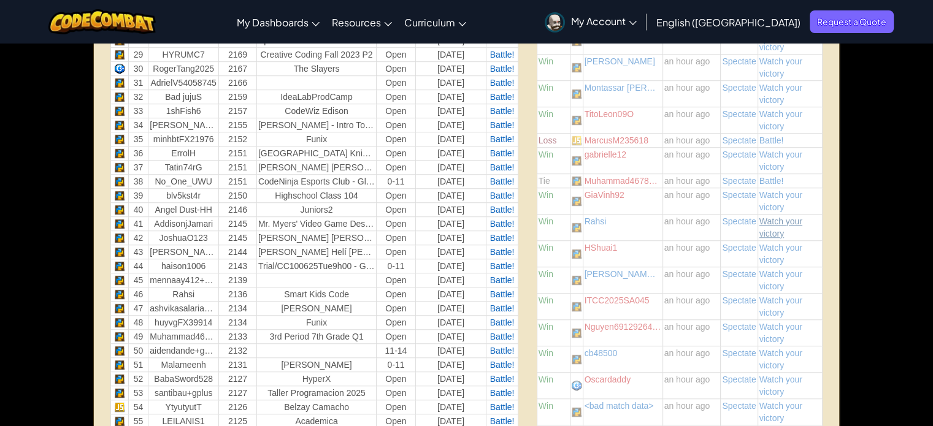
scroll to position [867, 0]
